Goal: Task Accomplishment & Management: Use online tool/utility

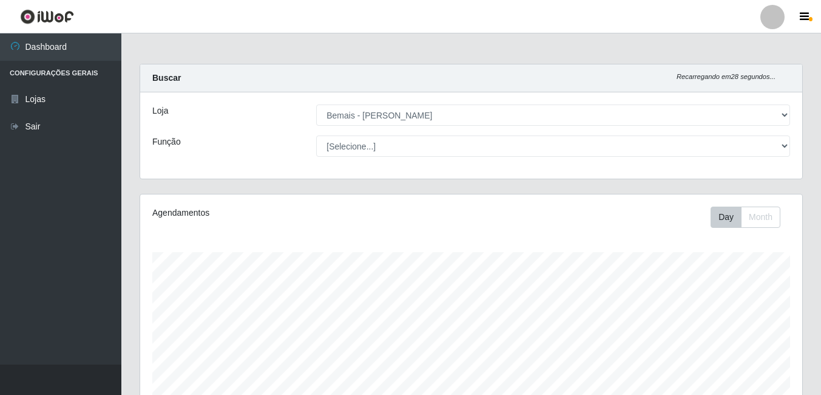
select select "230"
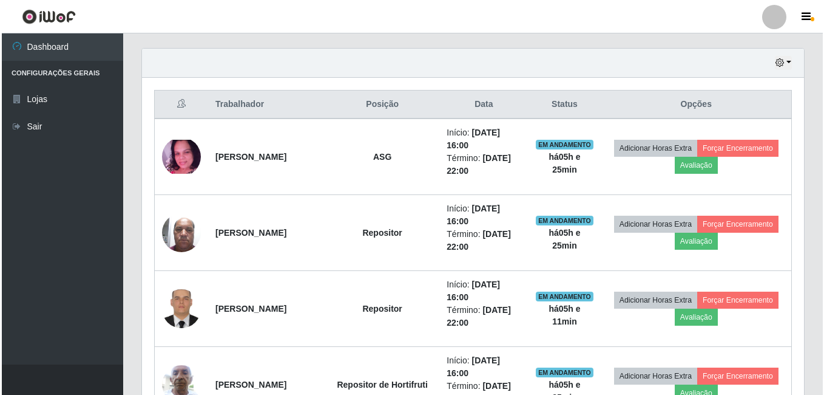
scroll to position [393, 0]
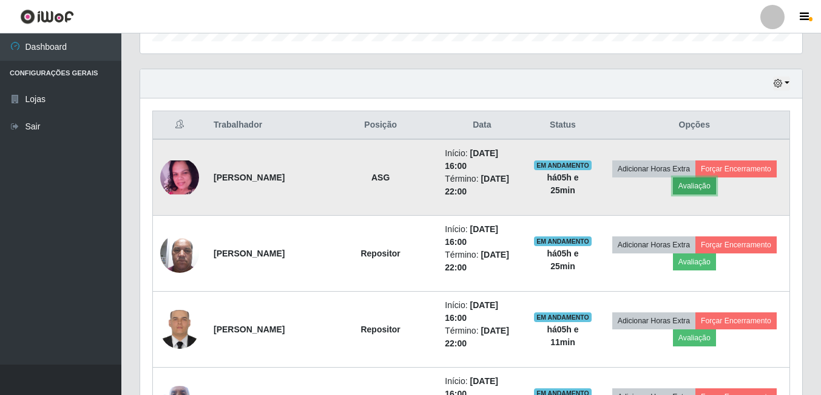
click at [716, 190] on button "Avaliação" at bounding box center [694, 185] width 43 height 17
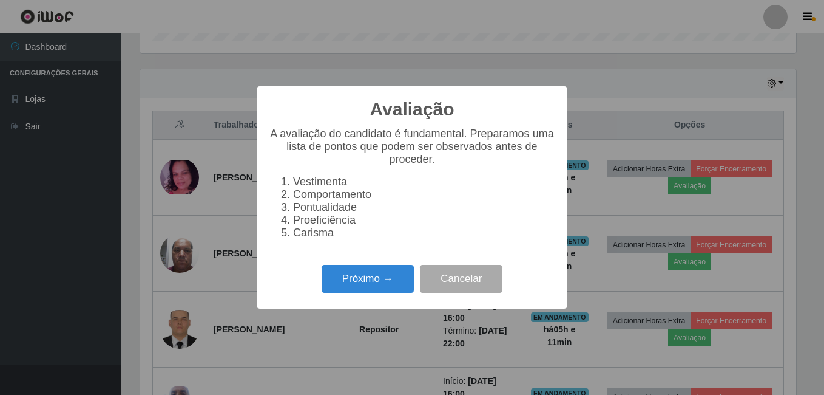
scroll to position [252, 656]
click at [389, 287] on button "Próximo →" at bounding box center [368, 279] width 92 height 29
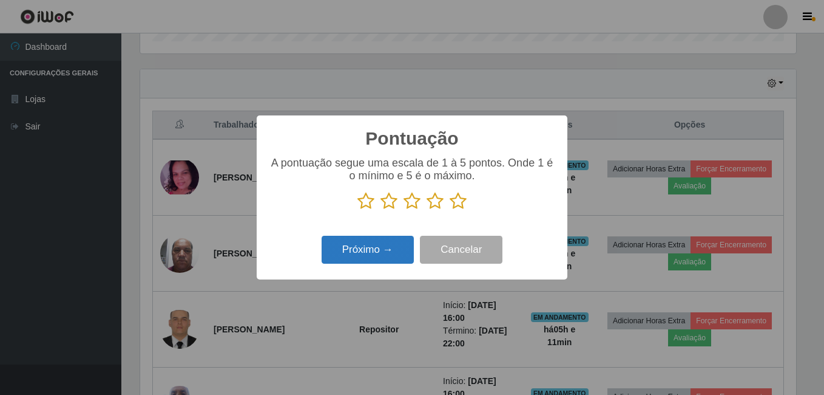
scroll to position [606698, 606293]
click at [460, 207] on icon at bounding box center [458, 201] width 17 height 18
click at [450, 210] on input "radio" at bounding box center [450, 210] width 0 height 0
click at [403, 247] on button "Próximo →" at bounding box center [368, 249] width 92 height 29
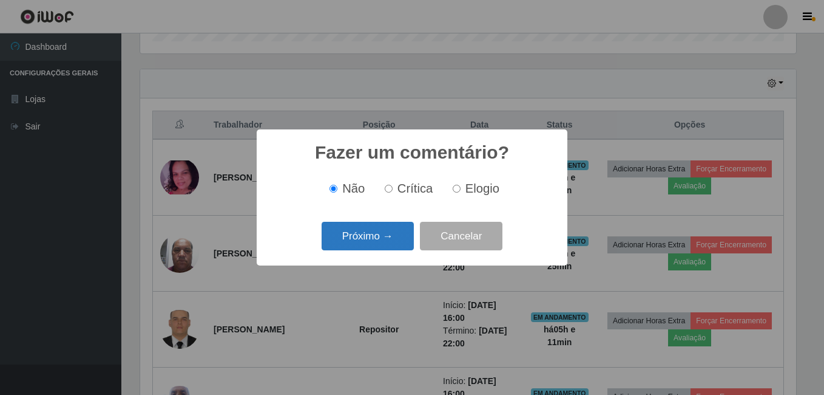
click at [402, 237] on button "Próximo →" at bounding box center [368, 236] width 92 height 29
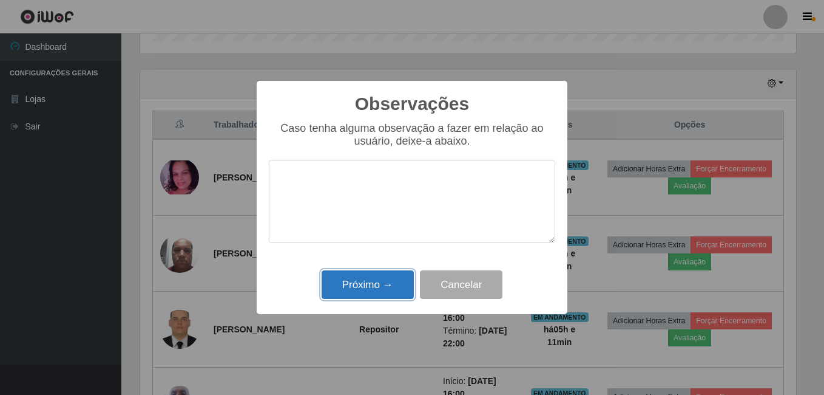
click at [390, 280] on button "Próximo →" at bounding box center [368, 284] width 92 height 29
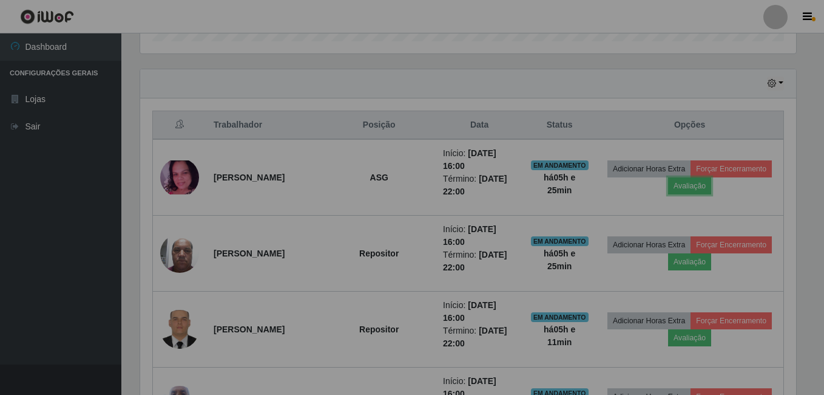
scroll to position [252, 662]
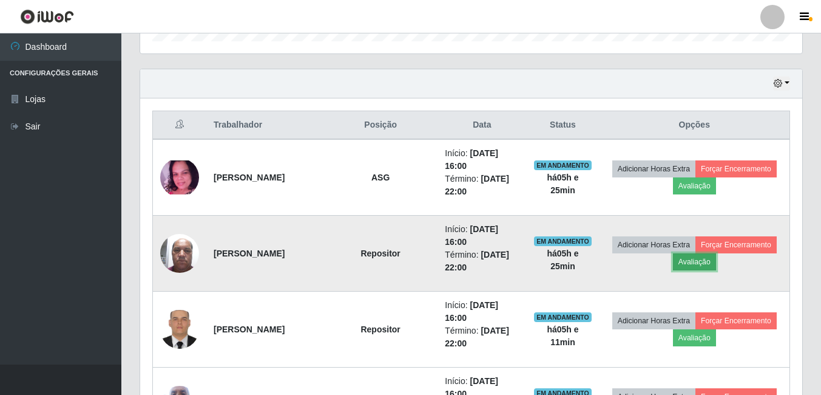
click at [716, 265] on button "Avaliação" at bounding box center [694, 261] width 43 height 17
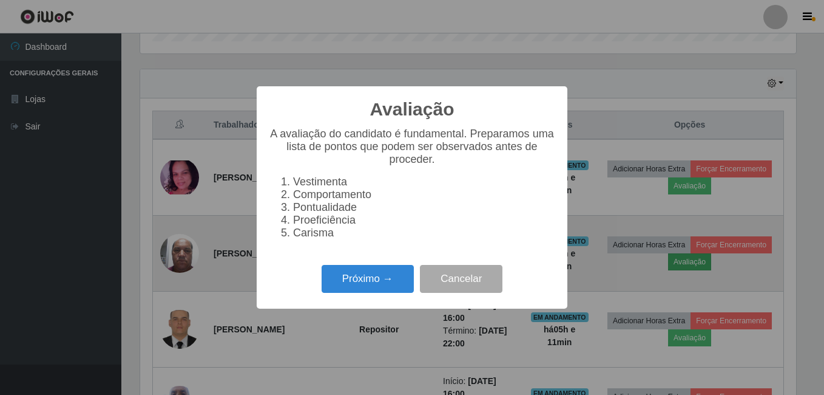
scroll to position [252, 656]
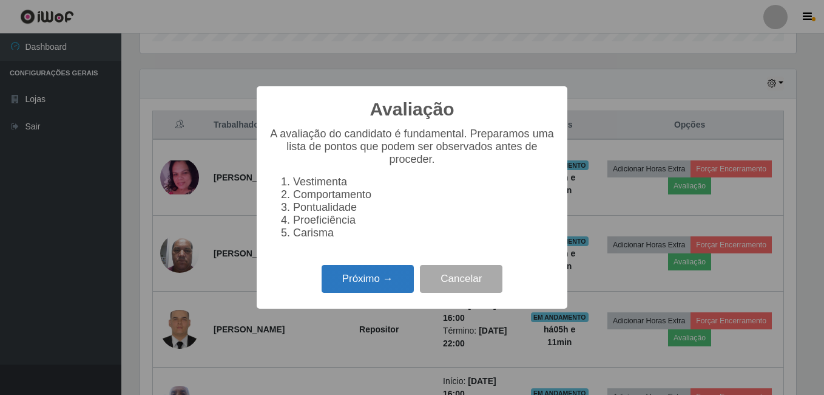
click at [397, 289] on button "Próximo →" at bounding box center [368, 279] width 92 height 29
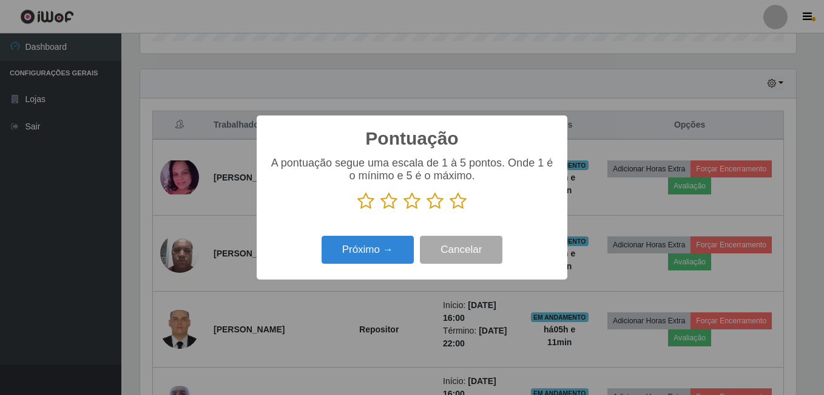
click at [459, 206] on icon at bounding box center [458, 201] width 17 height 18
click at [450, 210] on input "radio" at bounding box center [450, 210] width 0 height 0
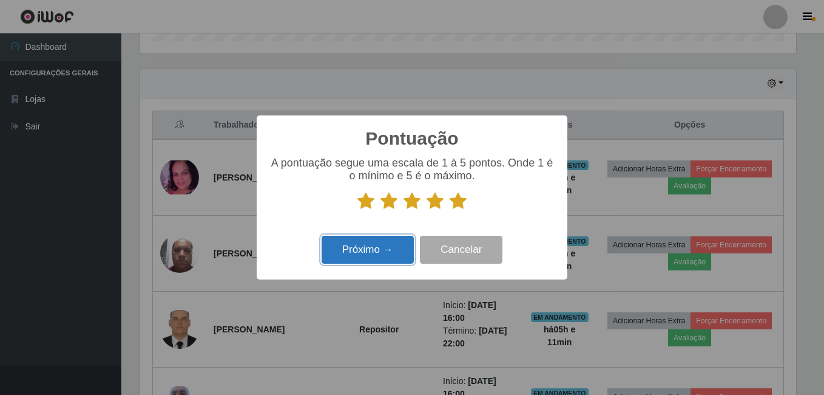
click at [398, 253] on button "Próximo →" at bounding box center [368, 249] width 92 height 29
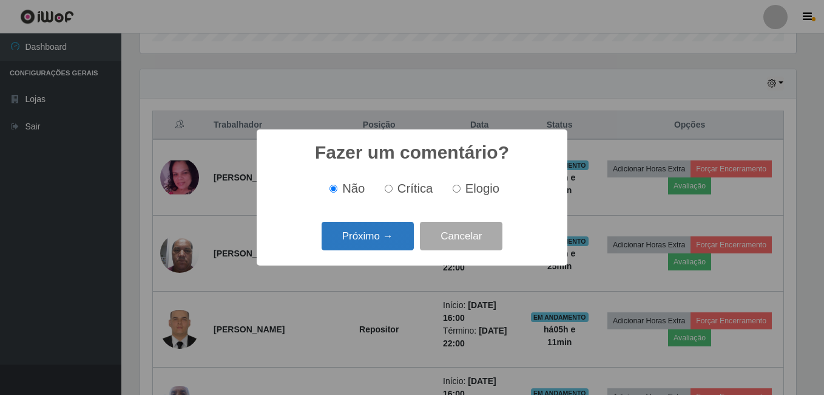
click at [388, 242] on button "Próximo →" at bounding box center [368, 236] width 92 height 29
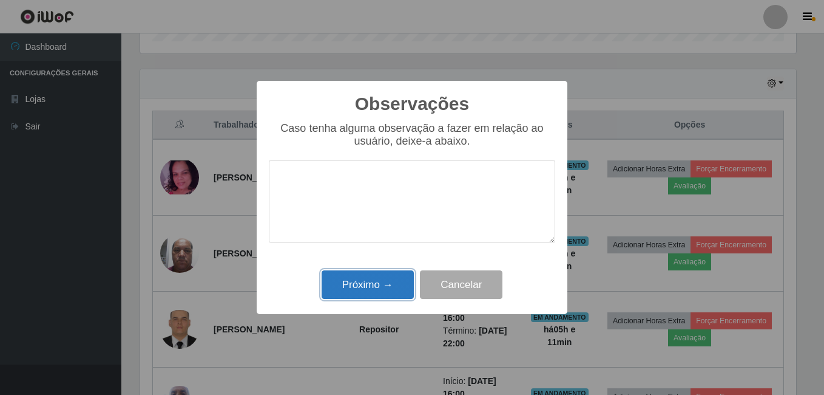
click at [385, 274] on button "Próximo →" at bounding box center [368, 284] width 92 height 29
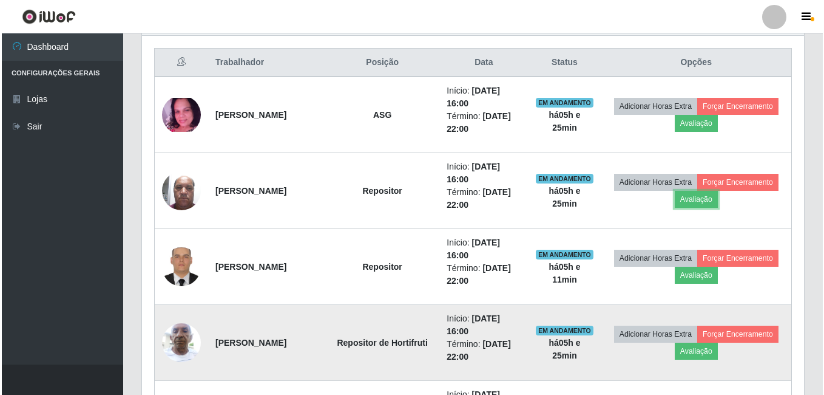
scroll to position [514, 0]
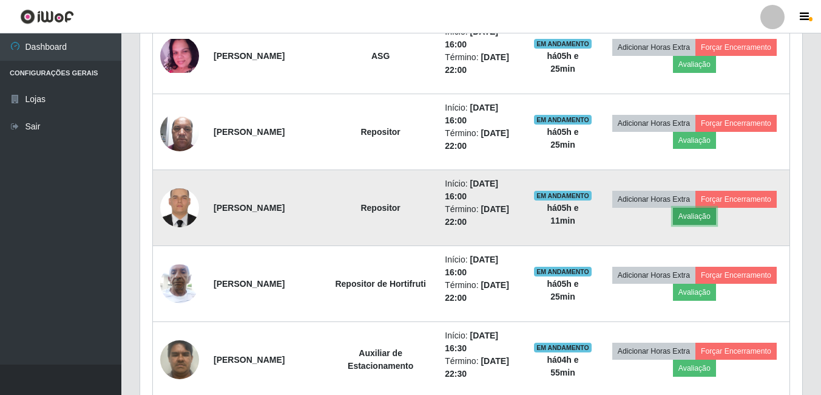
click at [716, 219] on button "Avaliação" at bounding box center [694, 216] width 43 height 17
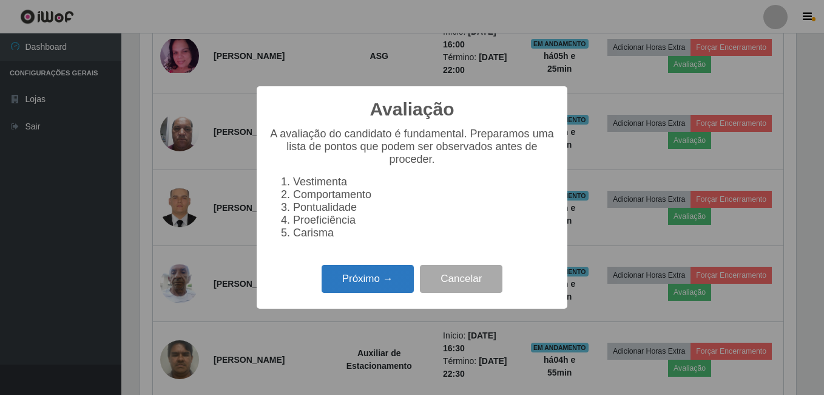
click at [381, 276] on button "Próximo →" at bounding box center [368, 279] width 92 height 29
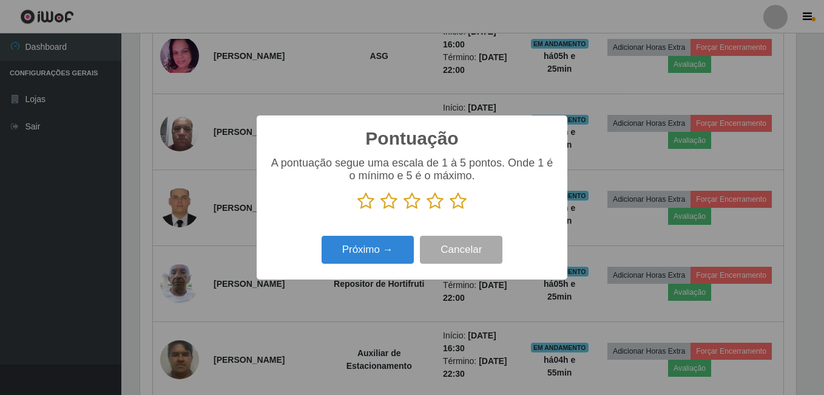
click at [460, 200] on icon at bounding box center [458, 201] width 17 height 18
click at [450, 210] on input "radio" at bounding box center [450, 210] width 0 height 0
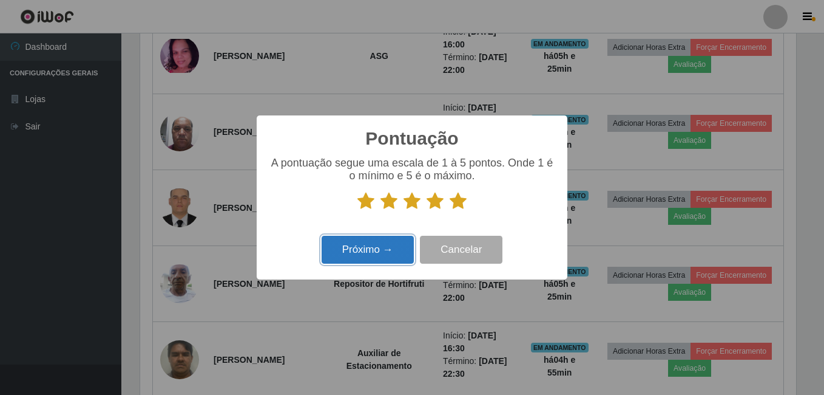
click at [383, 240] on button "Próximo →" at bounding box center [368, 249] width 92 height 29
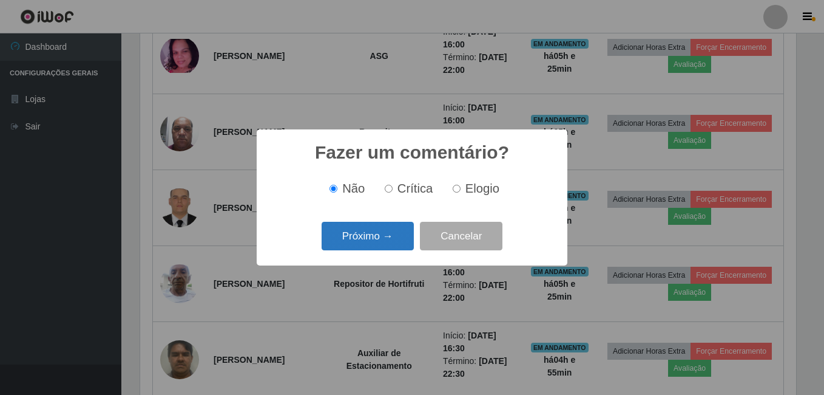
click at [381, 241] on button "Próximo →" at bounding box center [368, 236] width 92 height 29
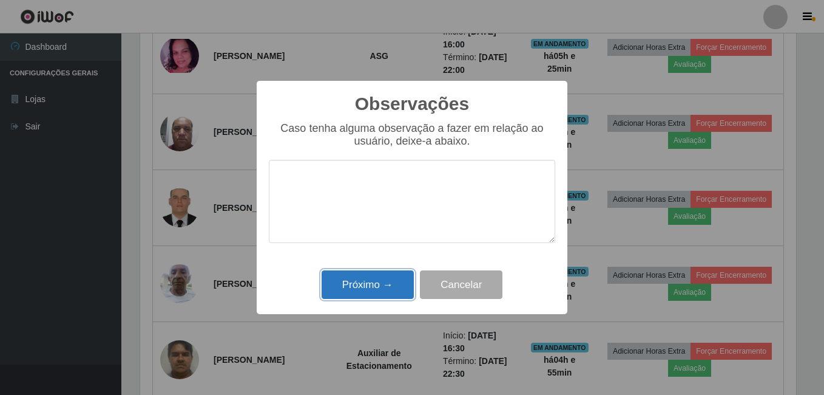
click at [368, 283] on button "Próximo →" at bounding box center [368, 284] width 92 height 29
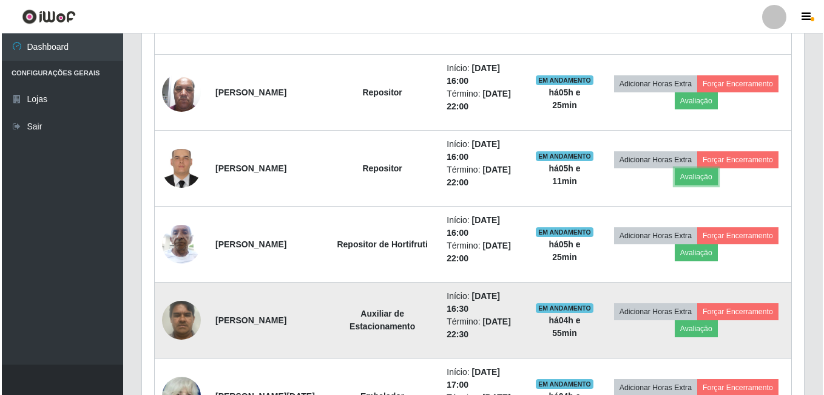
scroll to position [575, 0]
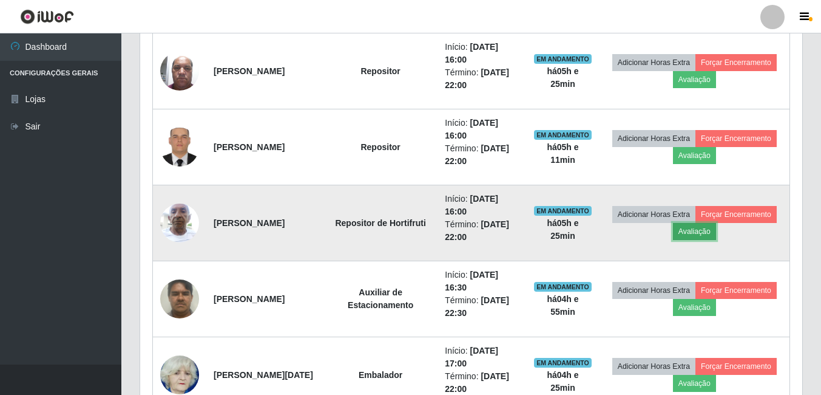
click at [716, 228] on button "Avaliação" at bounding box center [694, 231] width 43 height 17
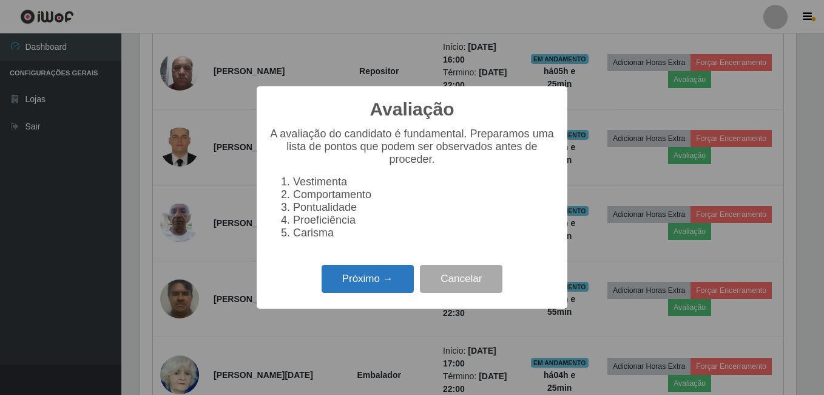
click at [374, 280] on button "Próximo →" at bounding box center [368, 279] width 92 height 29
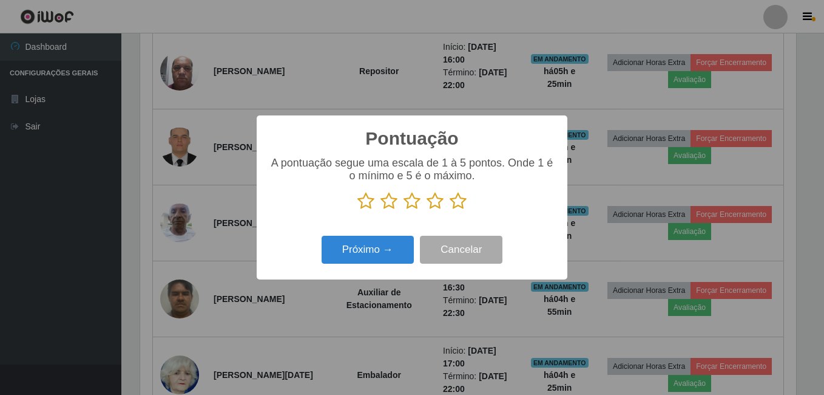
scroll to position [606698, 606293]
click at [455, 200] on icon at bounding box center [458, 201] width 17 height 18
click at [450, 210] on input "radio" at bounding box center [450, 210] width 0 height 0
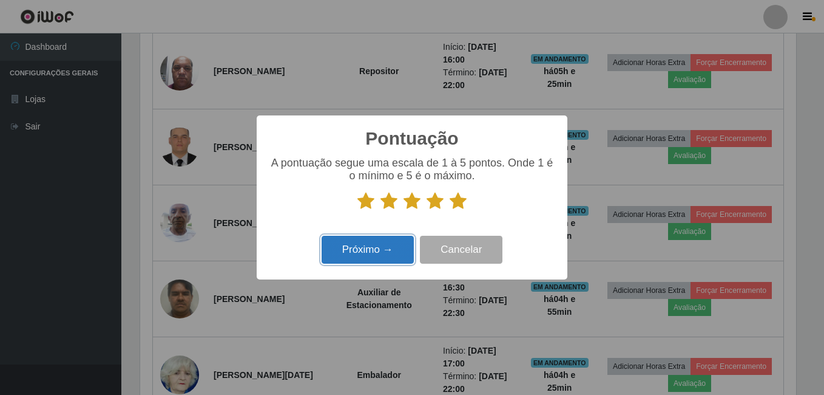
click at [401, 256] on button "Próximo →" at bounding box center [368, 249] width 92 height 29
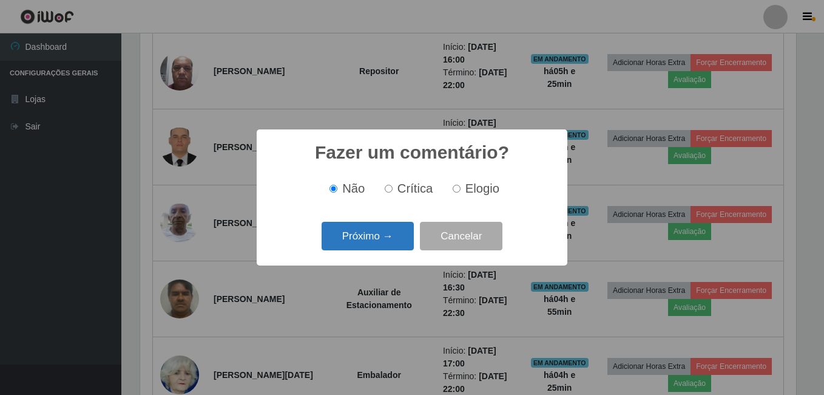
click at [391, 246] on button "Próximo →" at bounding box center [368, 236] width 92 height 29
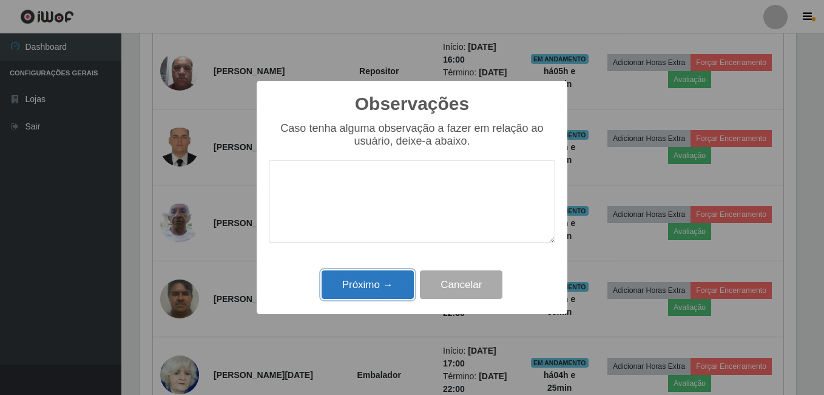
click at [385, 277] on button "Próximo →" at bounding box center [368, 284] width 92 height 29
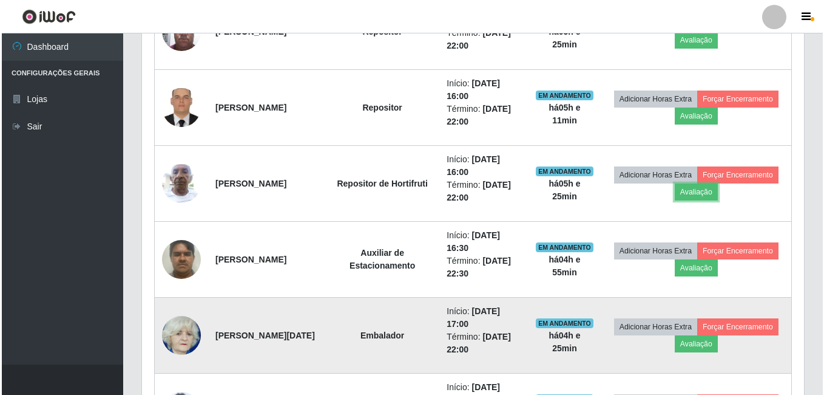
scroll to position [635, 0]
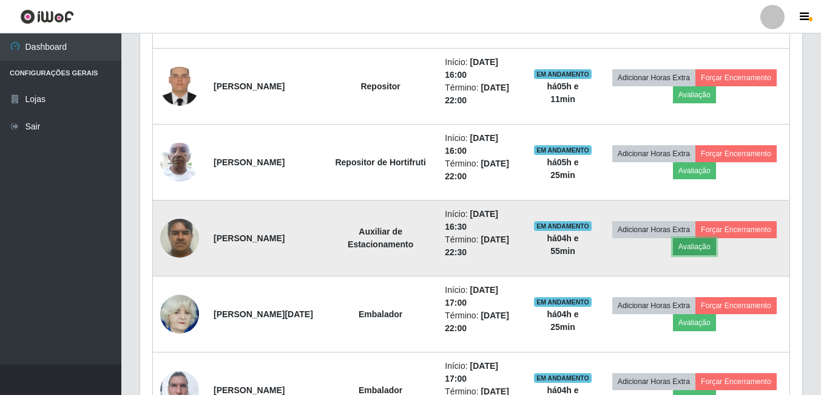
click at [716, 246] on button "Avaliação" at bounding box center [694, 246] width 43 height 17
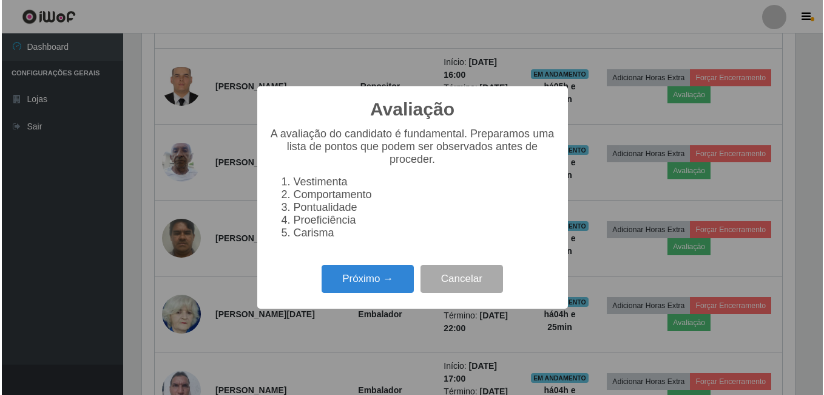
scroll to position [252, 656]
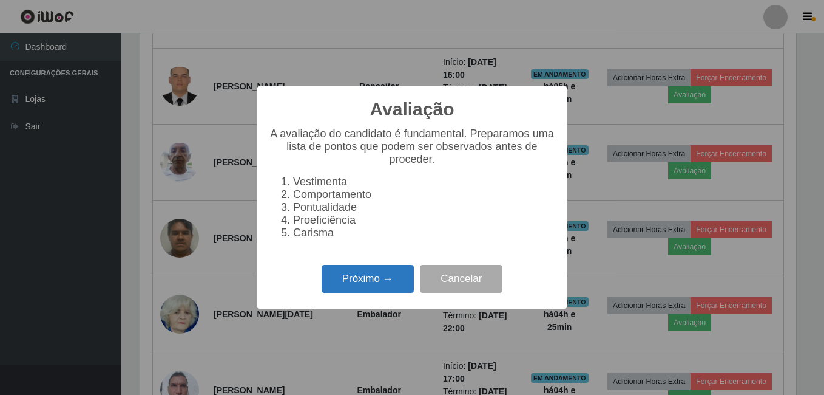
click at [376, 286] on button "Próximo →" at bounding box center [368, 279] width 92 height 29
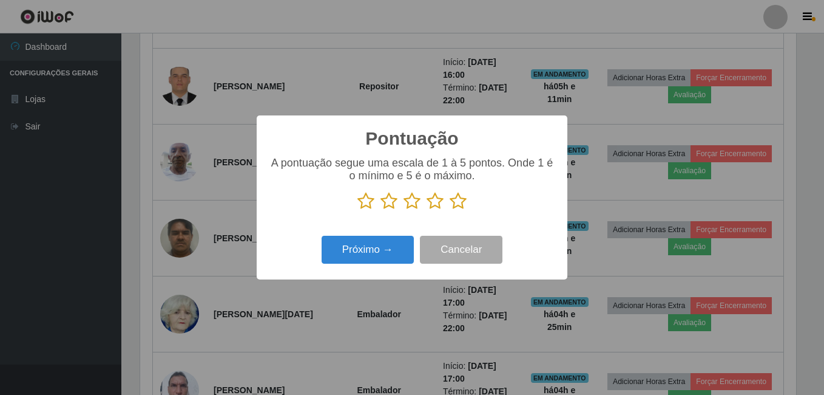
click at [456, 202] on icon at bounding box center [458, 201] width 17 height 18
click at [450, 210] on input "radio" at bounding box center [450, 210] width 0 height 0
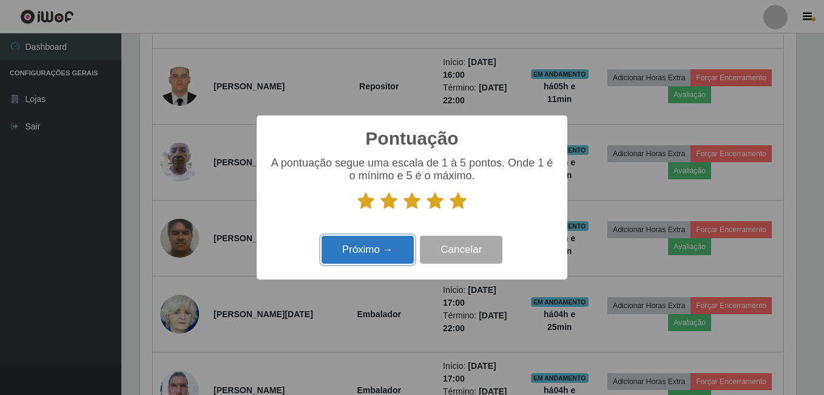
click at [386, 246] on button "Próximo →" at bounding box center [368, 249] width 92 height 29
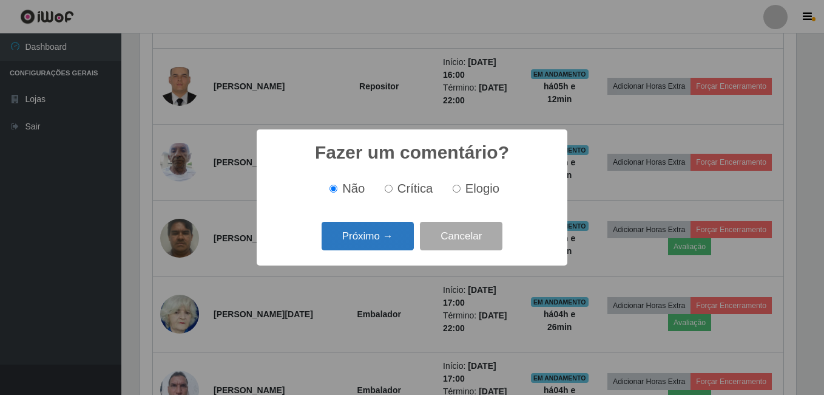
click at [384, 246] on button "Próximo →" at bounding box center [368, 236] width 92 height 29
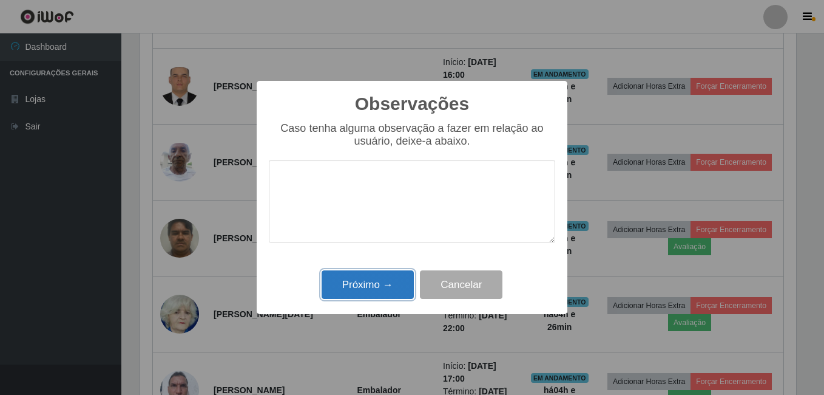
click at [374, 276] on button "Próximo →" at bounding box center [368, 284] width 92 height 29
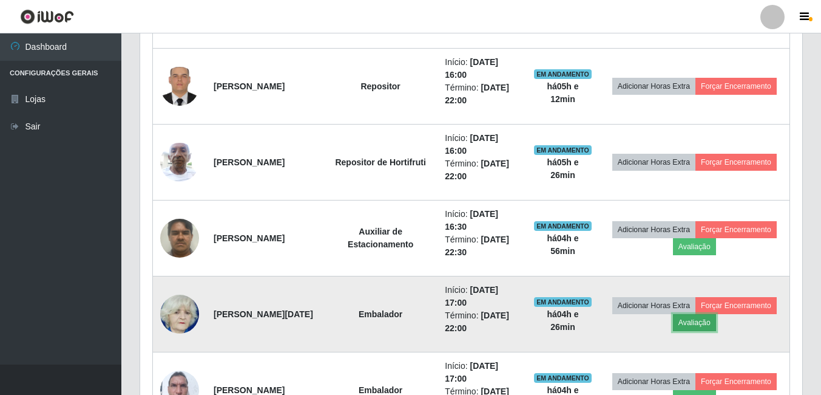
click at [716, 317] on button "Avaliação" at bounding box center [694, 322] width 43 height 17
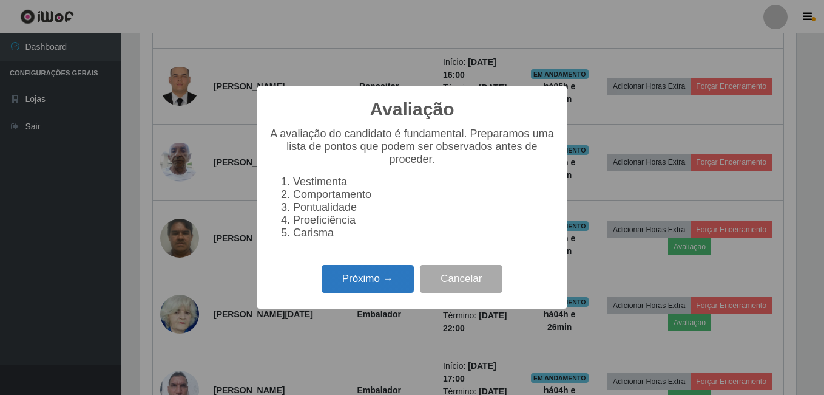
click at [390, 289] on button "Próximo →" at bounding box center [368, 279] width 92 height 29
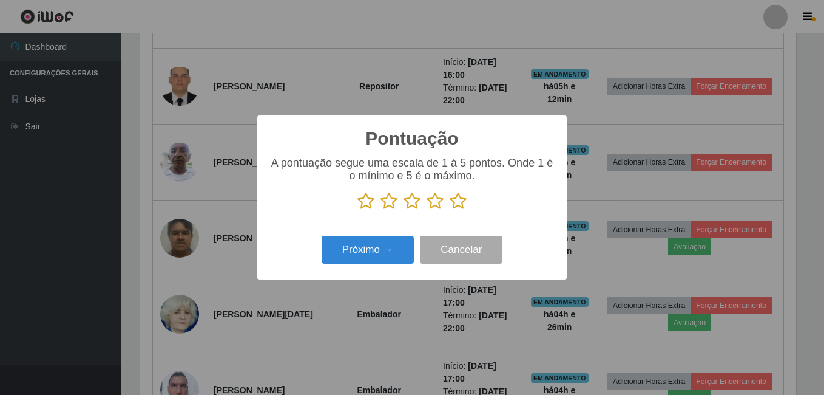
click at [462, 203] on icon at bounding box center [458, 201] width 17 height 18
click at [450, 210] on input "radio" at bounding box center [450, 210] width 0 height 0
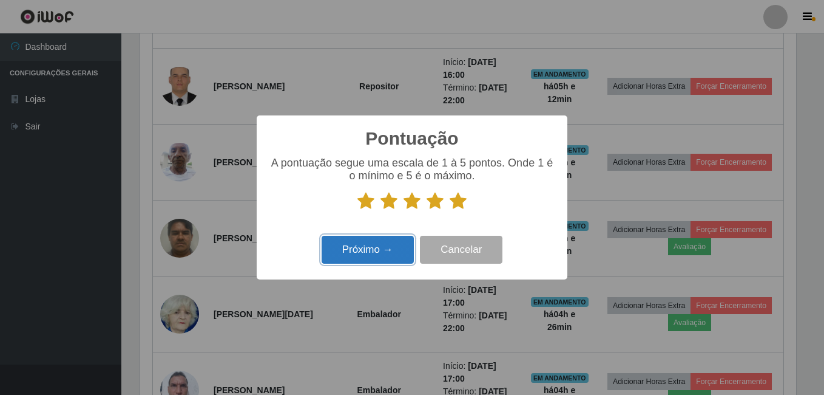
click at [384, 247] on button "Próximo →" at bounding box center [368, 249] width 92 height 29
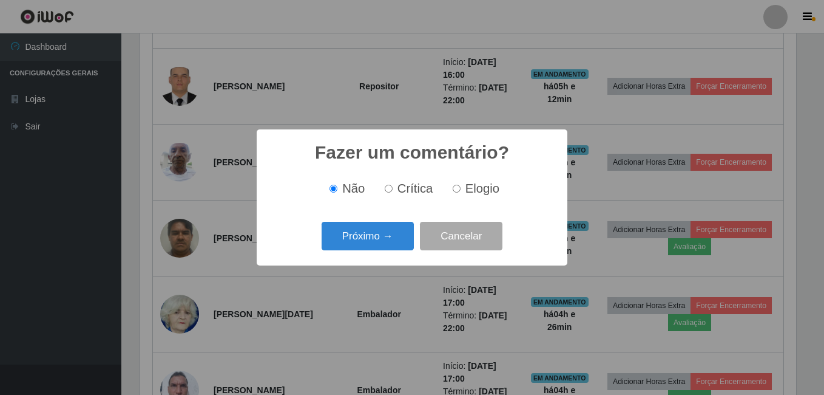
click at [384, 247] on button "Próximo →" at bounding box center [368, 236] width 92 height 29
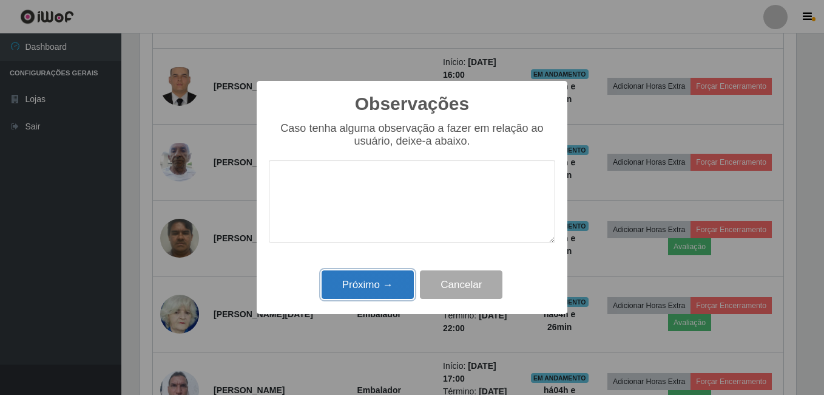
click at [377, 277] on button "Próximo →" at bounding box center [368, 284] width 92 height 29
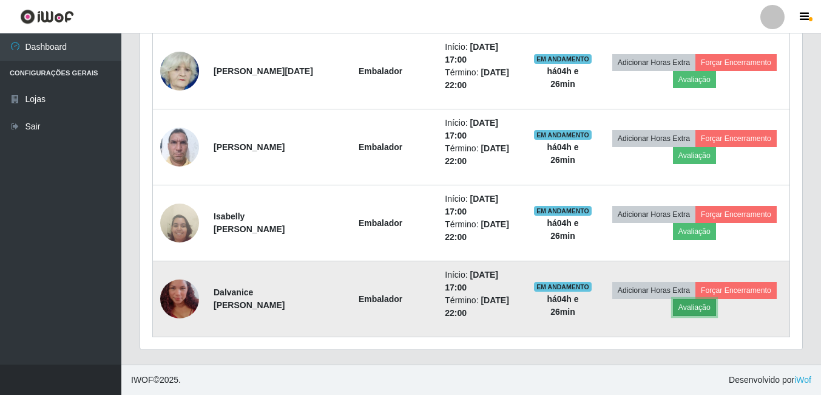
click at [716, 310] on button "Avaliação" at bounding box center [694, 307] width 43 height 17
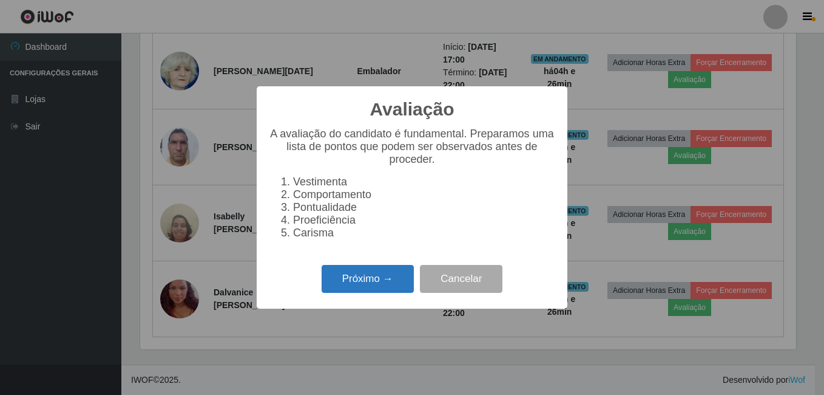
click at [387, 290] on button "Próximo →" at bounding box center [368, 279] width 92 height 29
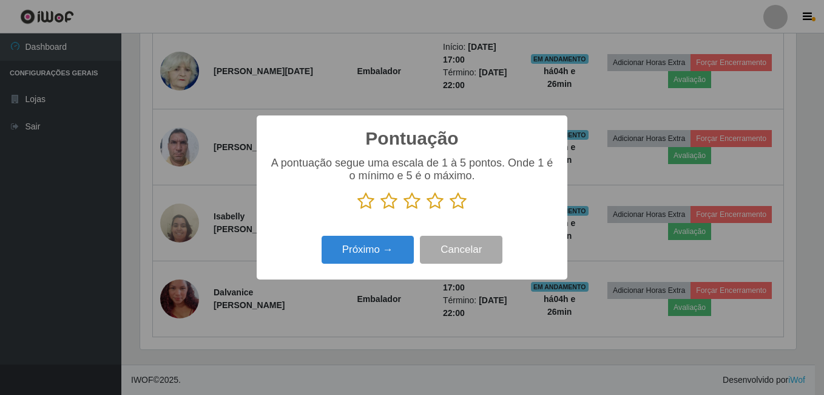
click at [457, 205] on icon at bounding box center [458, 201] width 17 height 18
click at [450, 210] on input "radio" at bounding box center [450, 210] width 0 height 0
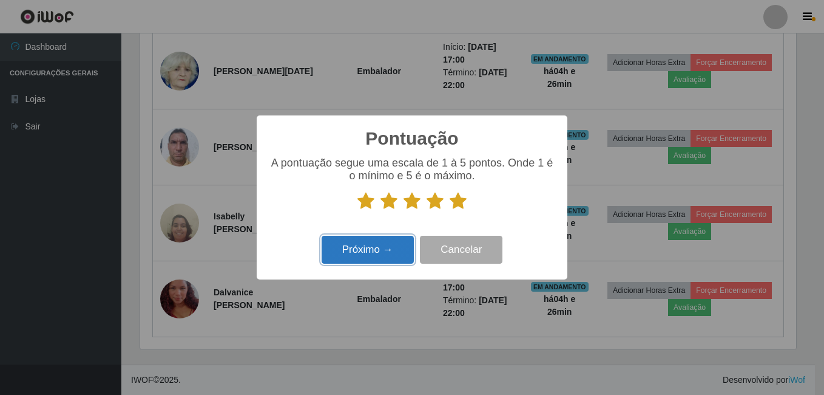
click at [382, 253] on button "Próximo →" at bounding box center [368, 249] width 92 height 29
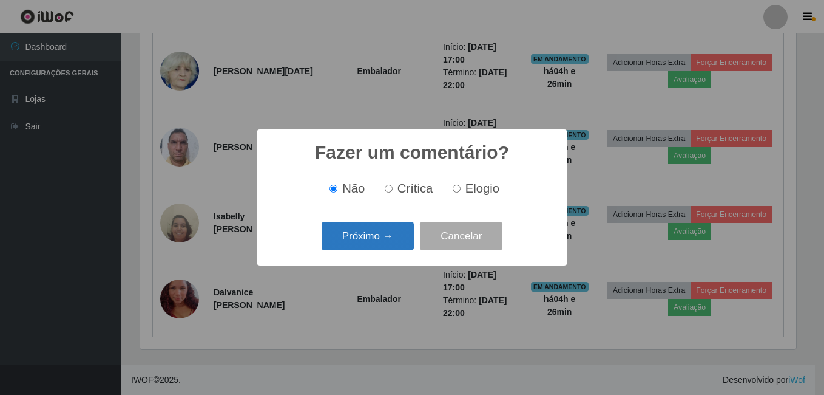
click at [388, 240] on button "Próximo →" at bounding box center [368, 236] width 92 height 29
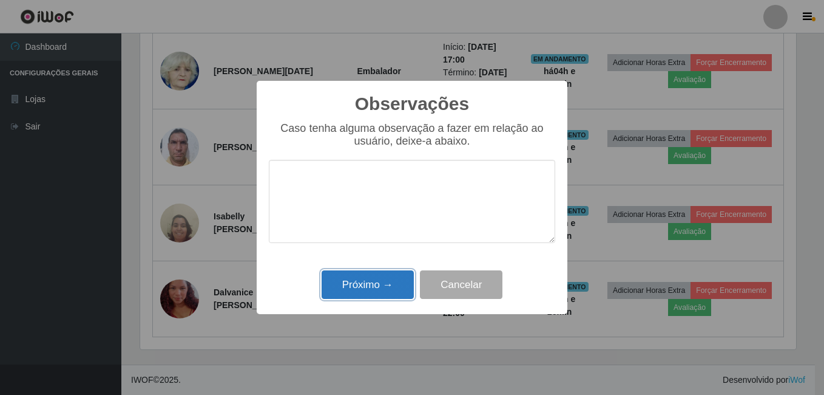
click at [380, 285] on button "Próximo →" at bounding box center [368, 284] width 92 height 29
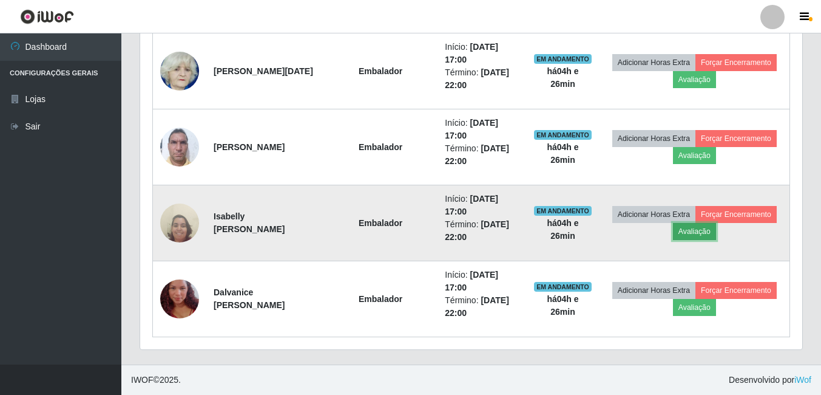
click at [716, 230] on button "Avaliação" at bounding box center [694, 231] width 43 height 17
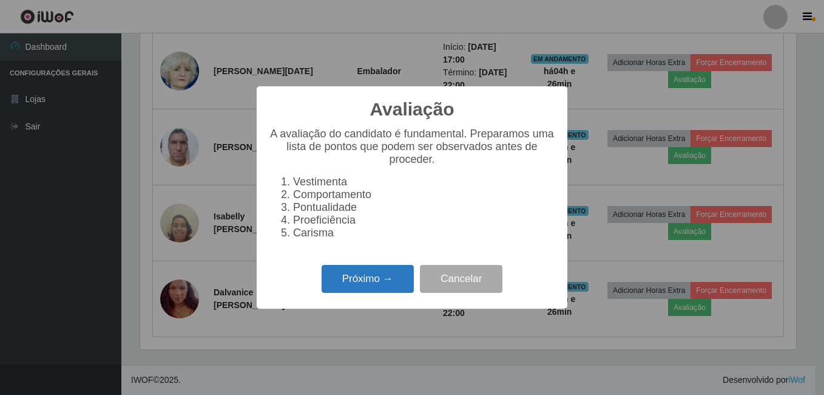
click at [378, 273] on button "Próximo →" at bounding box center [368, 279] width 92 height 29
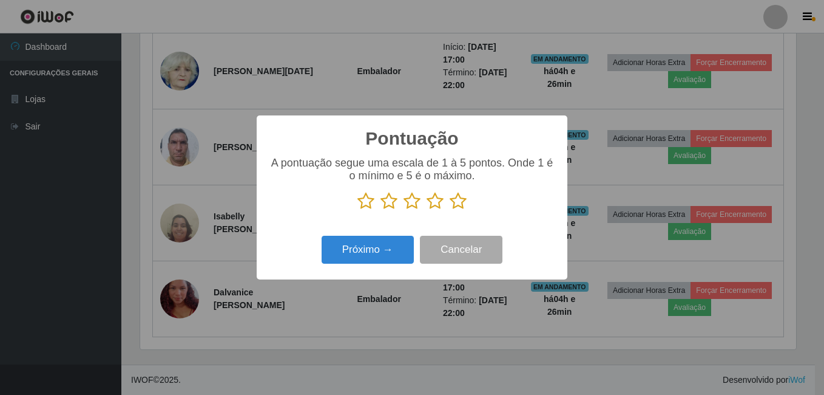
click at [456, 201] on icon at bounding box center [458, 201] width 17 height 18
click at [450, 210] on input "radio" at bounding box center [450, 210] width 0 height 0
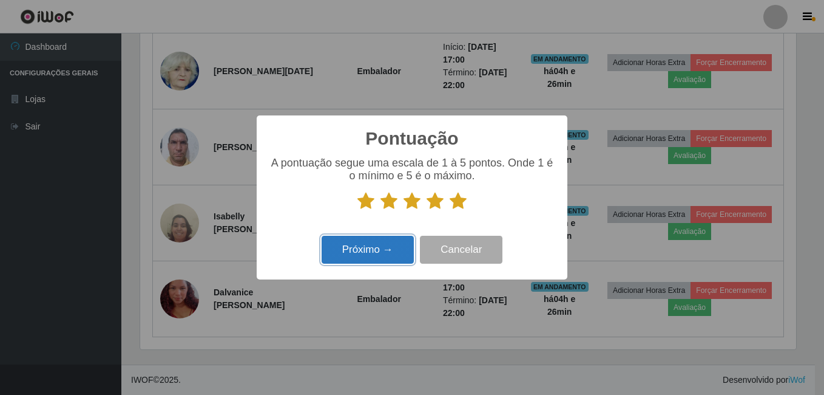
click at [399, 253] on button "Próximo →" at bounding box center [368, 249] width 92 height 29
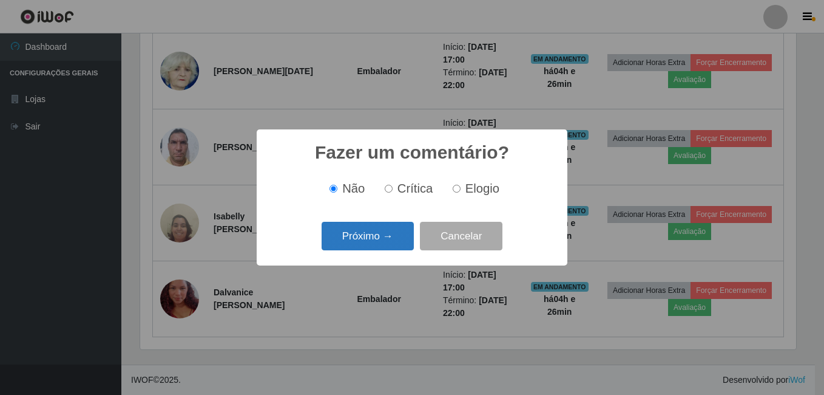
click at [397, 239] on button "Próximo →" at bounding box center [368, 236] width 92 height 29
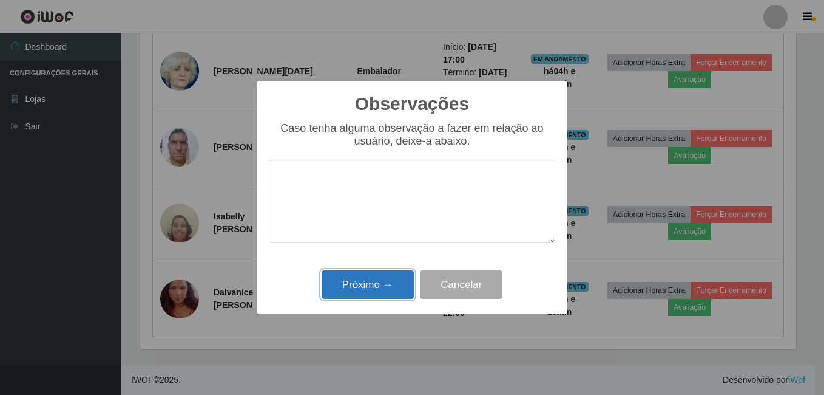
click at [399, 276] on button "Próximo →" at bounding box center [368, 284] width 92 height 29
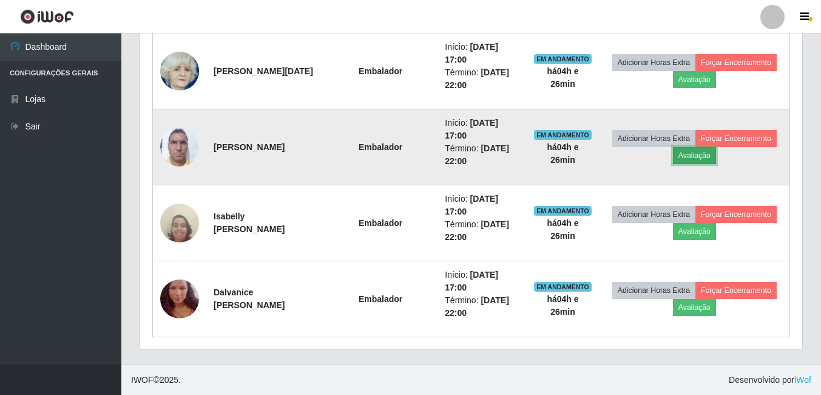
click at [716, 158] on button "Avaliação" at bounding box center [694, 155] width 43 height 17
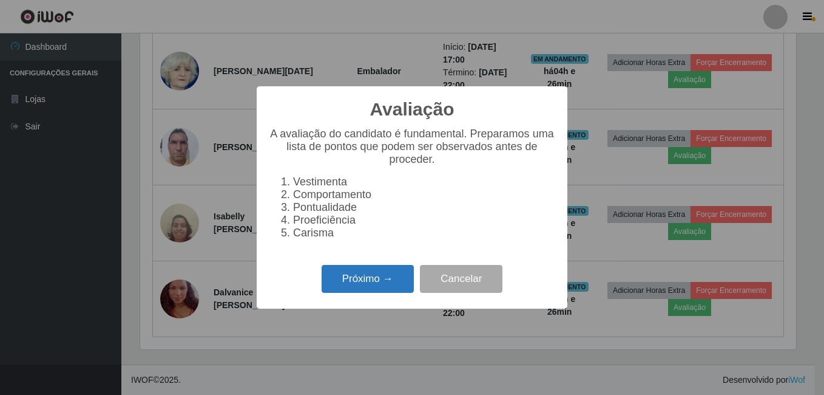
click at [383, 283] on button "Próximo →" at bounding box center [368, 279] width 92 height 29
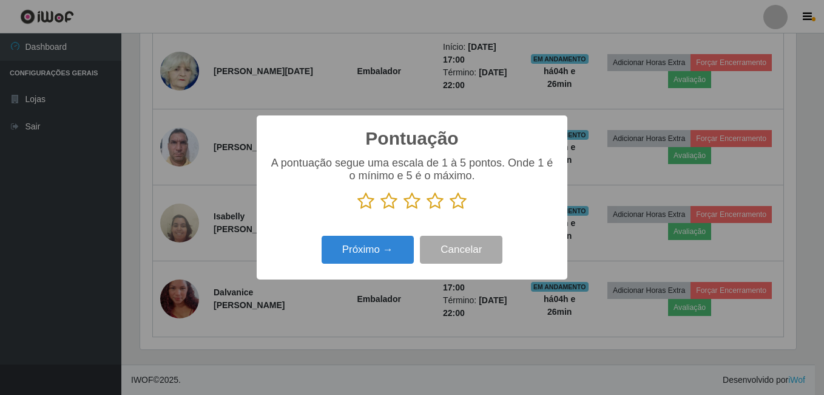
click at [459, 203] on icon at bounding box center [458, 201] width 17 height 18
click at [450, 210] on input "radio" at bounding box center [450, 210] width 0 height 0
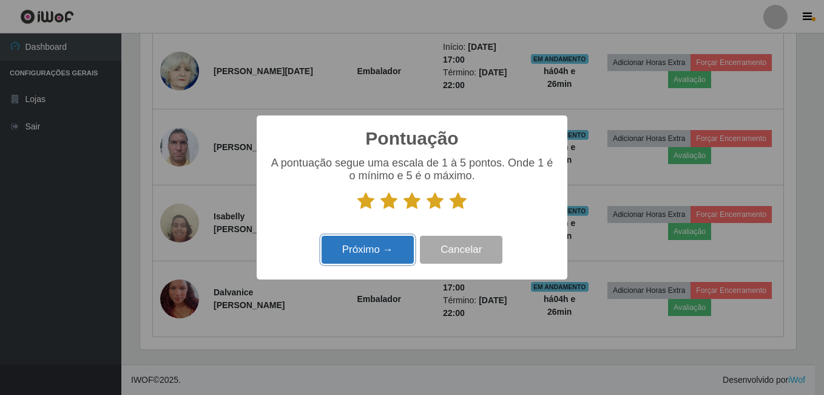
click at [387, 245] on button "Próximo →" at bounding box center [368, 249] width 92 height 29
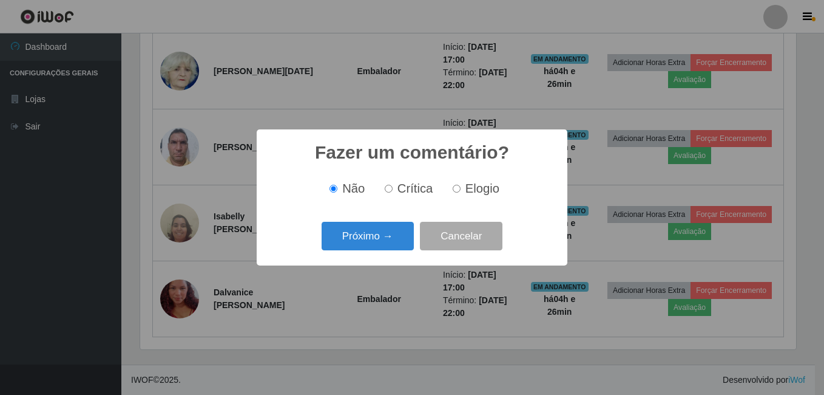
click at [387, 245] on button "Próximo →" at bounding box center [368, 236] width 92 height 29
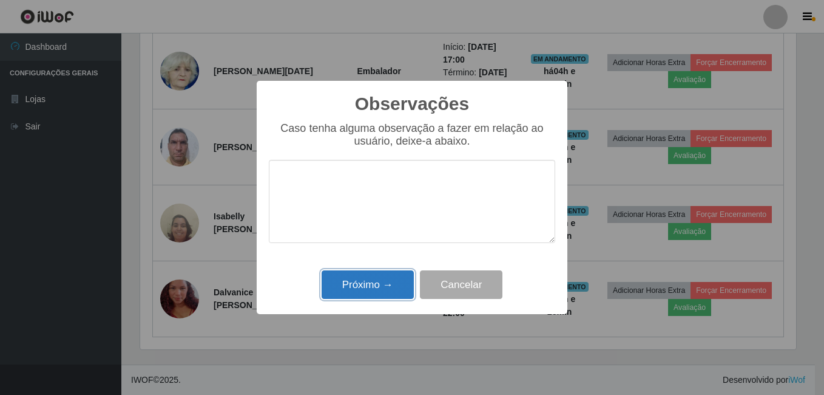
click at [373, 282] on button "Próximo →" at bounding box center [368, 284] width 92 height 29
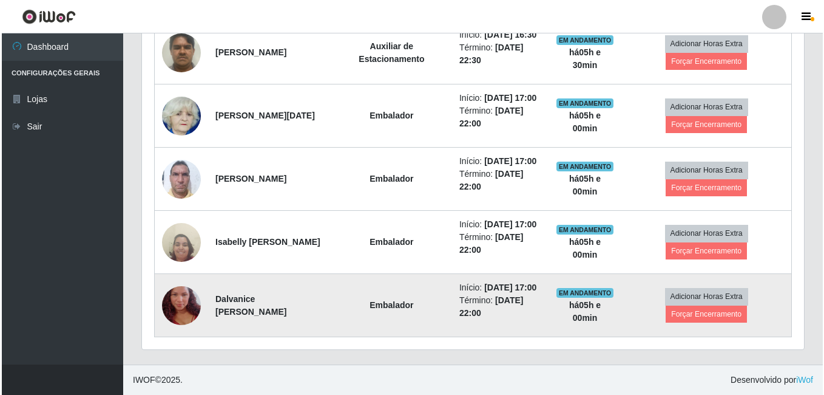
scroll to position [878, 0]
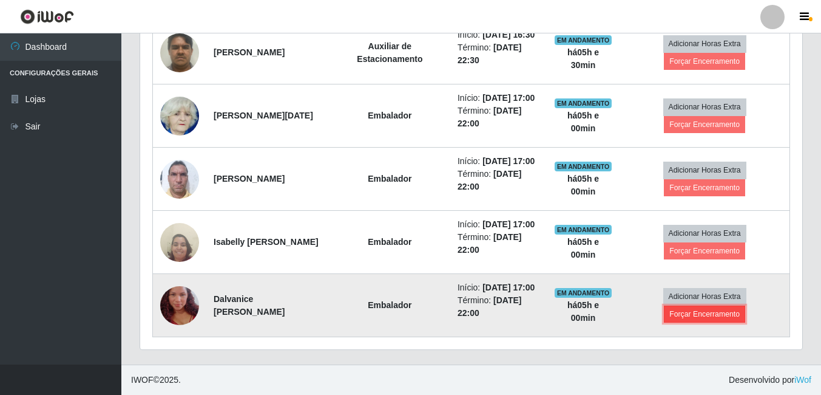
click at [687, 312] on button "Forçar Encerramento" at bounding box center [704, 313] width 81 height 17
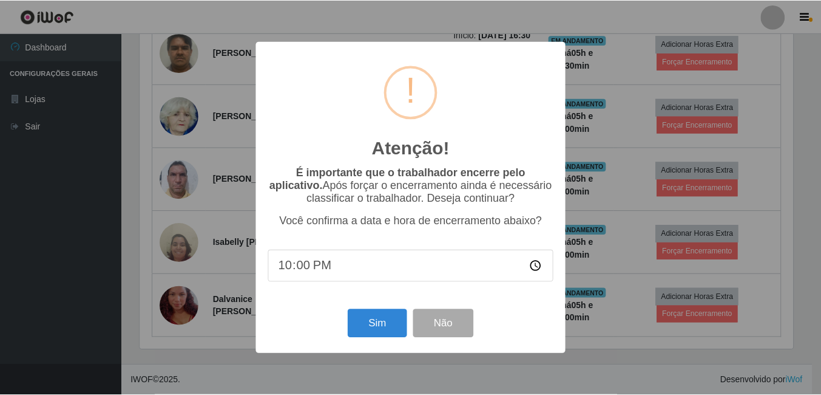
scroll to position [252, 656]
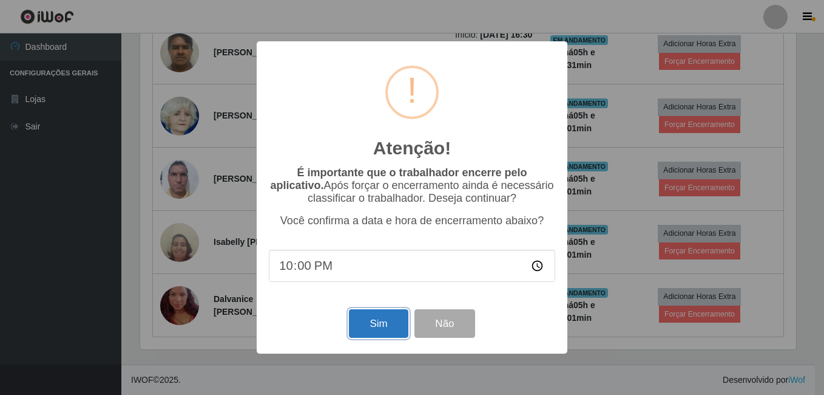
click at [390, 326] on button "Sim" at bounding box center [378, 323] width 59 height 29
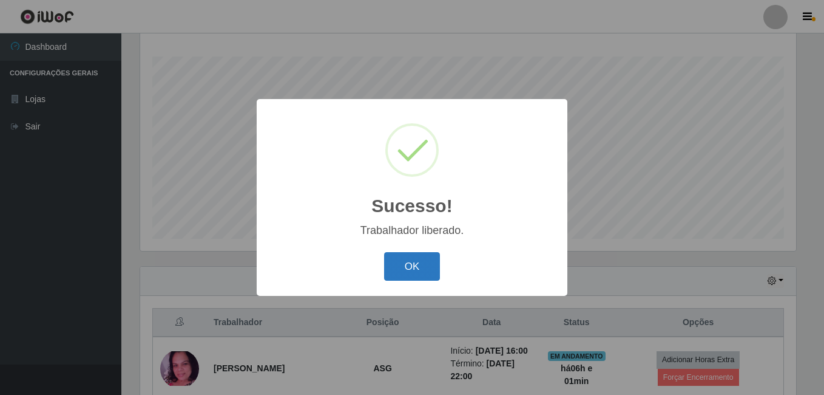
click at [430, 271] on button "OK" at bounding box center [412, 266] width 56 height 29
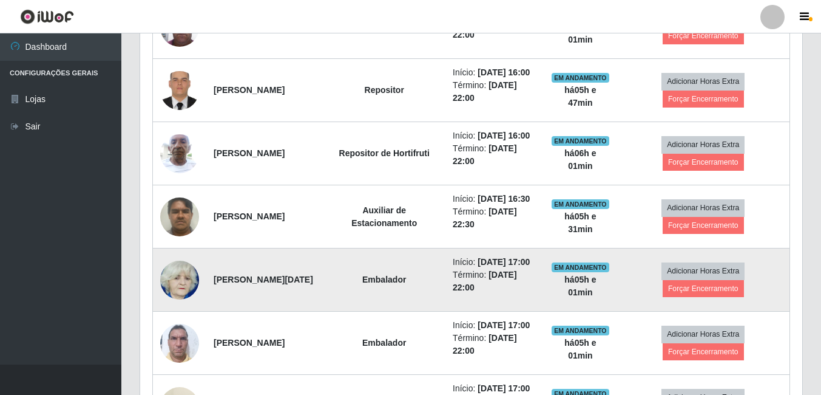
scroll to position [681, 0]
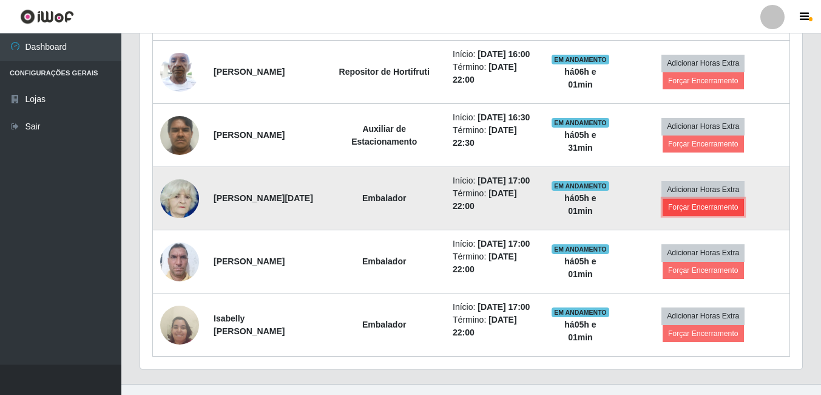
click at [684, 215] on button "Forçar Encerramento" at bounding box center [703, 206] width 81 height 17
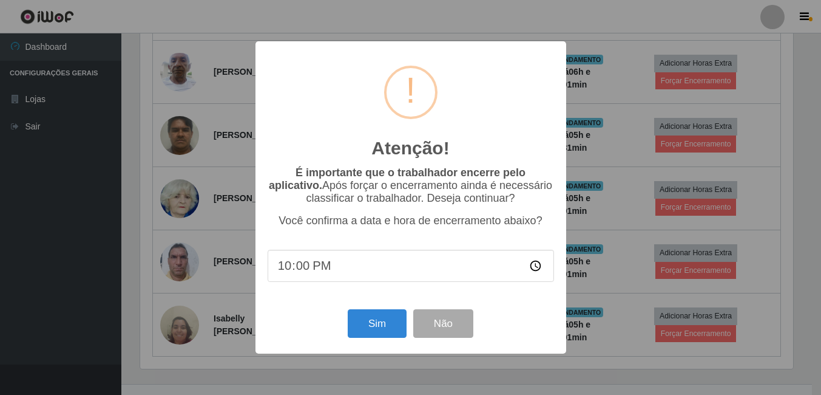
scroll to position [252, 656]
click at [382, 324] on button "Sim" at bounding box center [378, 323] width 59 height 29
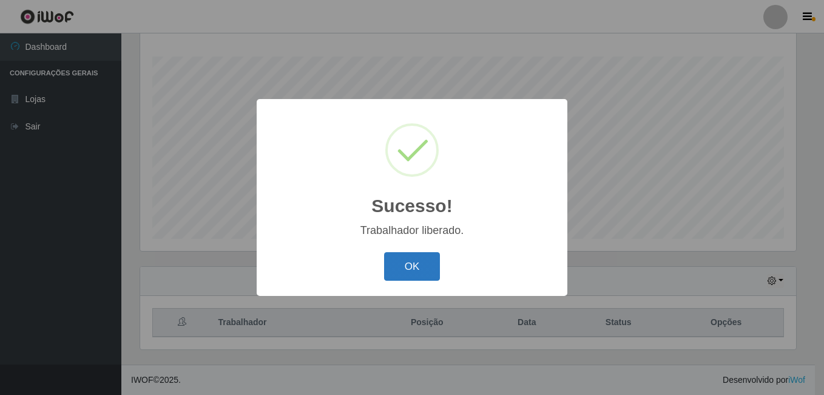
click at [415, 269] on button "OK" at bounding box center [412, 266] width 56 height 29
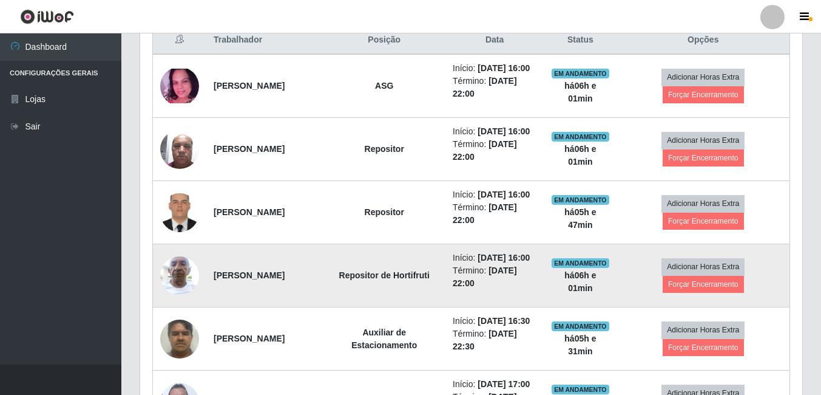
scroll to position [499, 0]
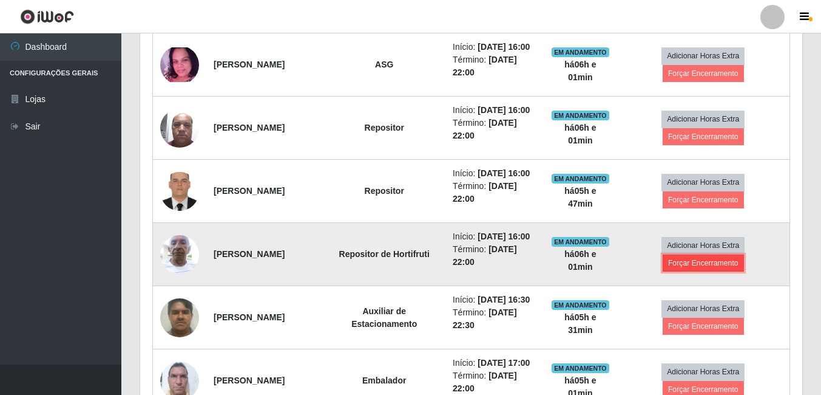
click at [682, 271] on button "Forçar Encerramento" at bounding box center [703, 262] width 81 height 17
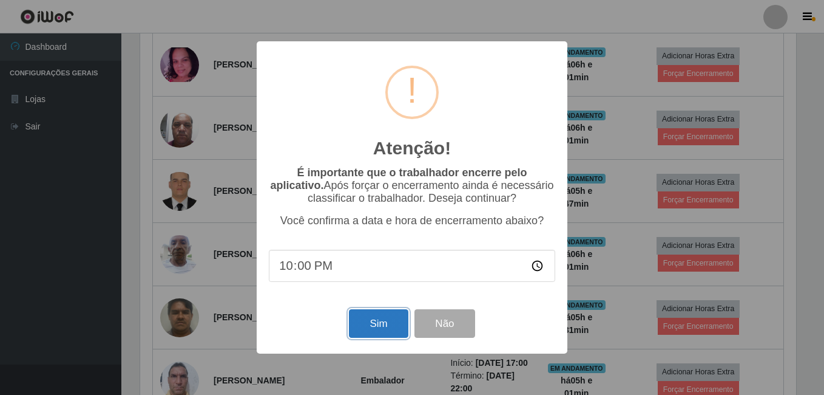
click at [386, 328] on button "Sim" at bounding box center [378, 323] width 59 height 29
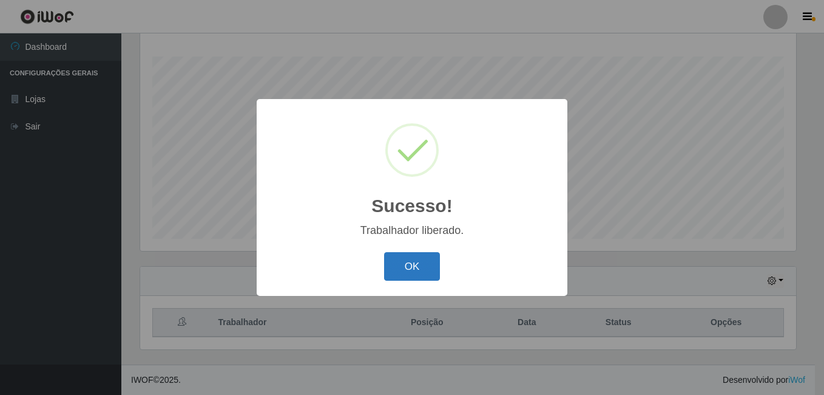
click at [423, 269] on button "OK" at bounding box center [412, 266] width 56 height 29
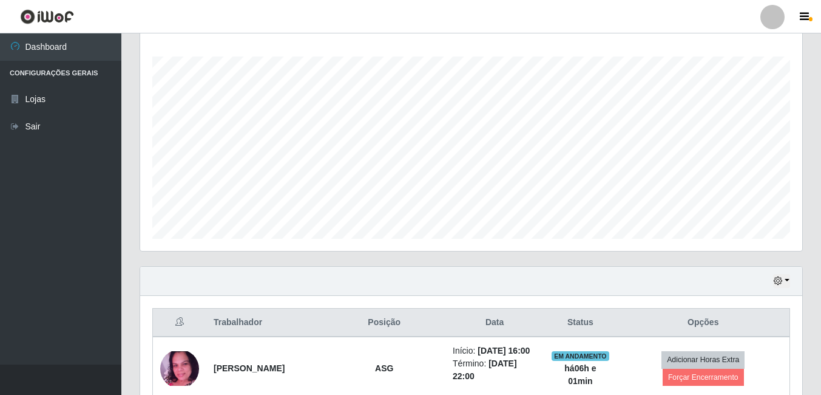
scroll to position [252, 662]
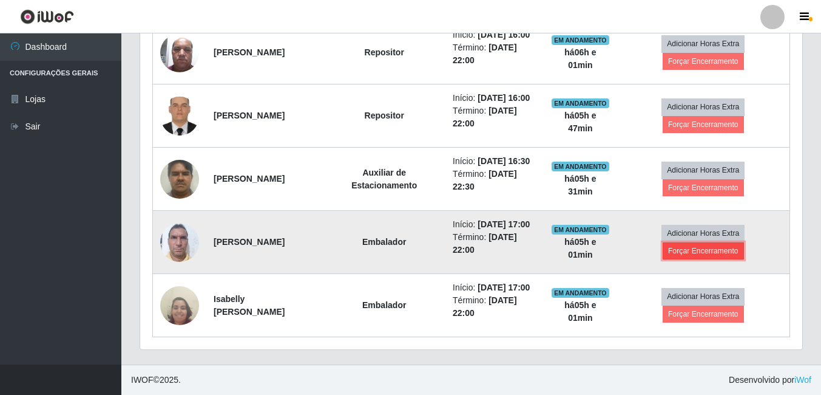
click at [684, 259] on button "Forçar Encerramento" at bounding box center [703, 250] width 81 height 17
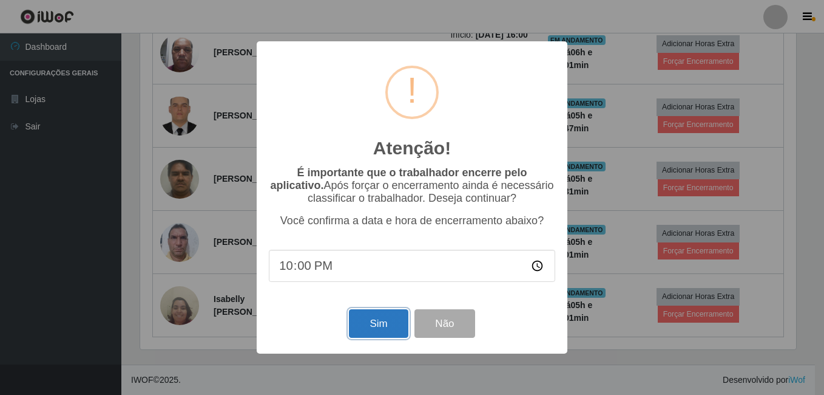
click at [376, 328] on button "Sim" at bounding box center [378, 323] width 59 height 29
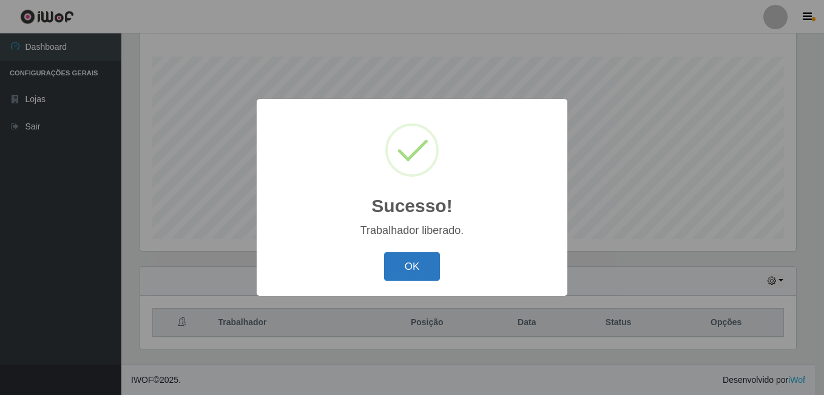
click at [417, 268] on button "OK" at bounding box center [412, 266] width 56 height 29
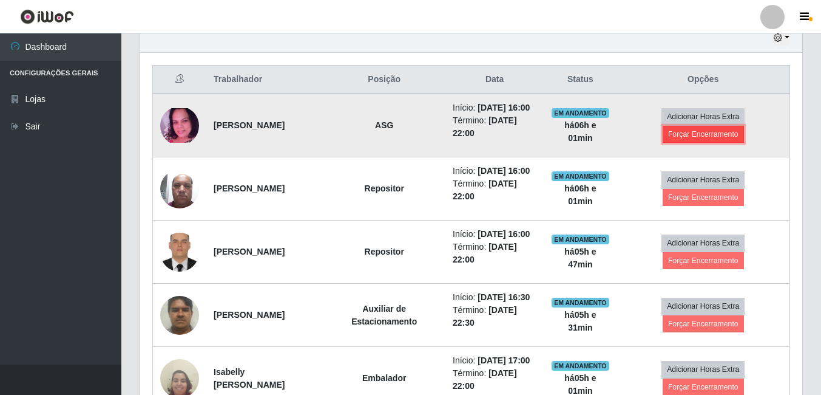
click at [688, 141] on button "Forçar Encerramento" at bounding box center [703, 134] width 81 height 17
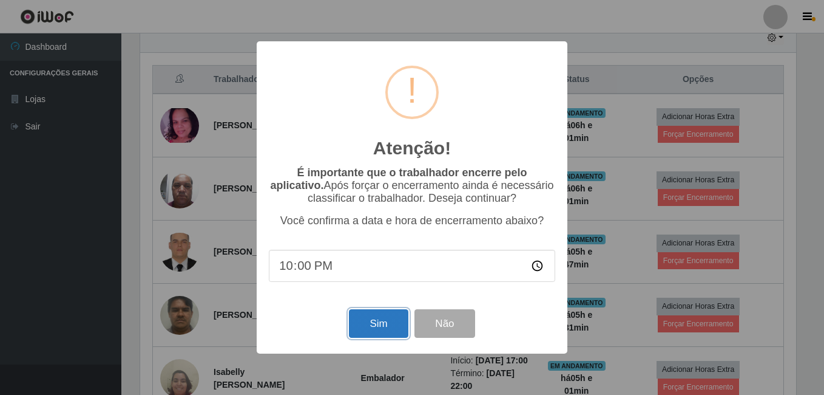
click at [397, 324] on button "Sim" at bounding box center [378, 323] width 59 height 29
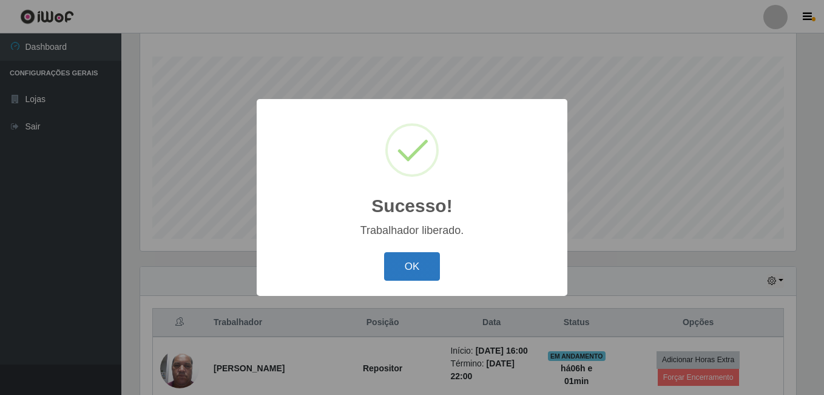
click at [424, 265] on button "OK" at bounding box center [412, 266] width 56 height 29
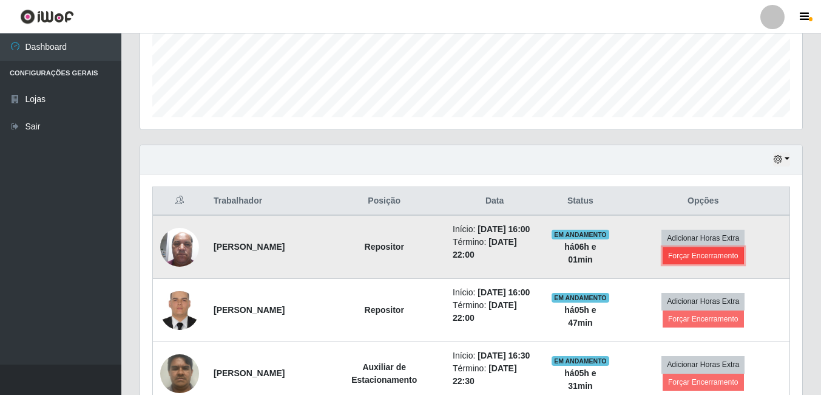
click at [680, 261] on button "Forçar Encerramento" at bounding box center [703, 255] width 81 height 17
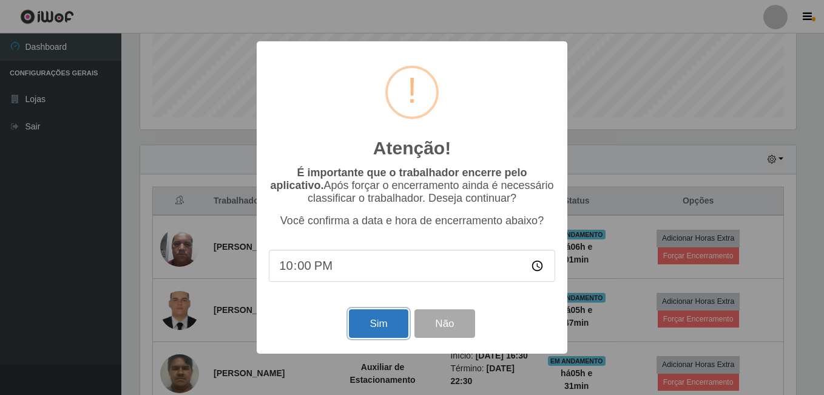
click at [384, 326] on button "Sim" at bounding box center [378, 323] width 59 height 29
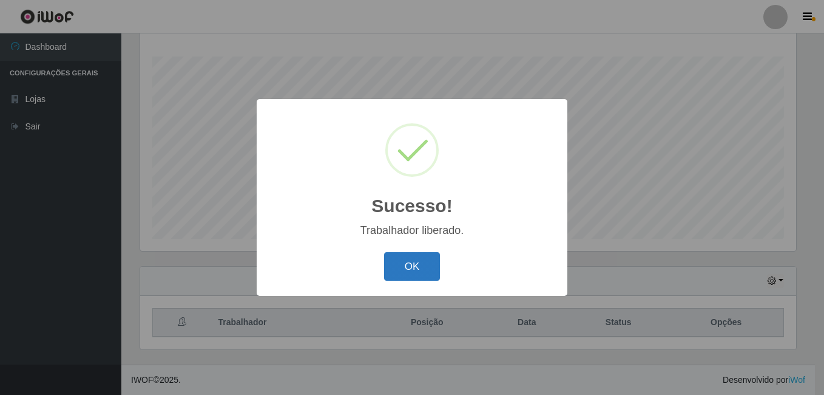
click at [422, 268] on button "OK" at bounding box center [412, 266] width 56 height 29
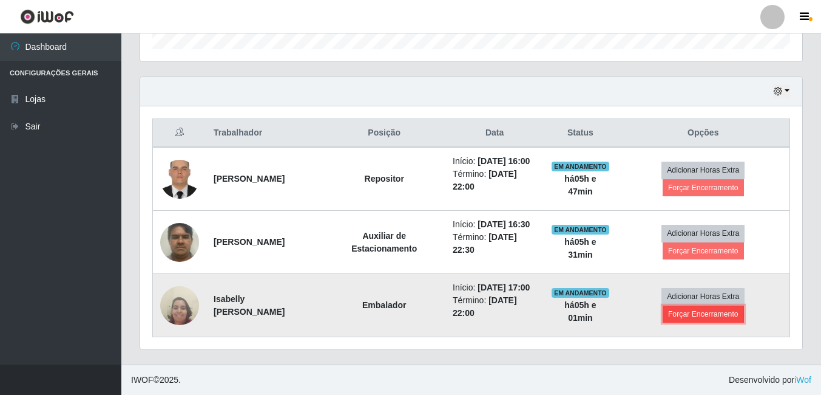
click at [683, 308] on button "Forçar Encerramento" at bounding box center [703, 313] width 81 height 17
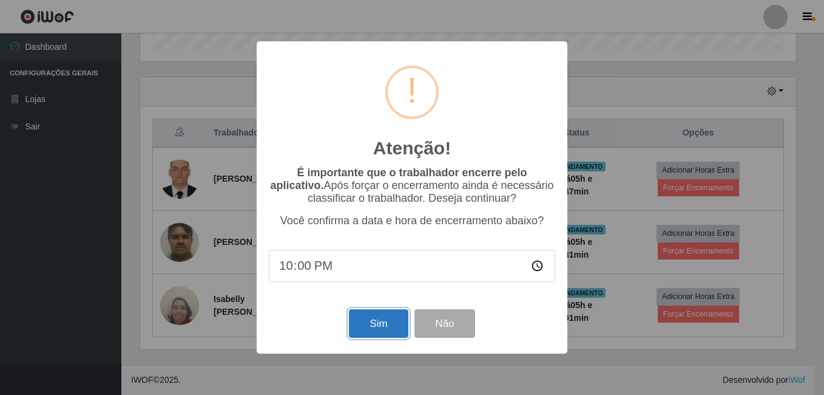
click at [387, 327] on button "Sim" at bounding box center [378, 323] width 59 height 29
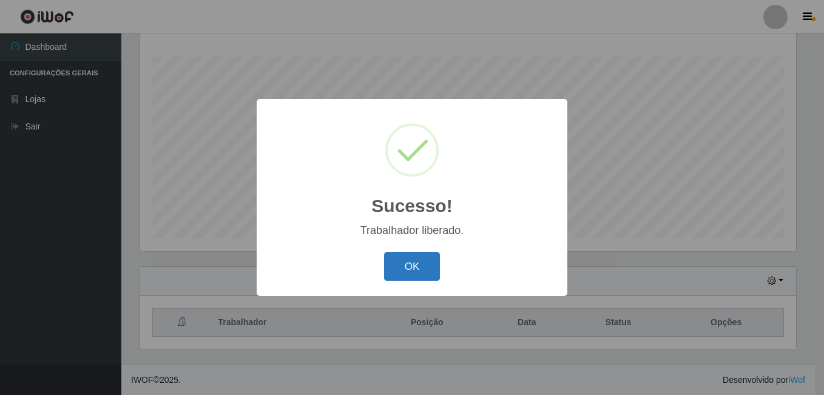
click at [417, 269] on button "OK" at bounding box center [412, 266] width 56 height 29
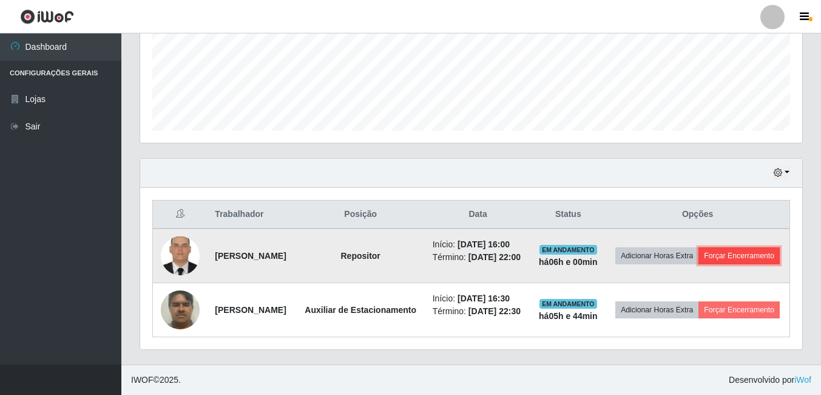
click at [718, 247] on button "Forçar Encerramento" at bounding box center [739, 255] width 81 height 17
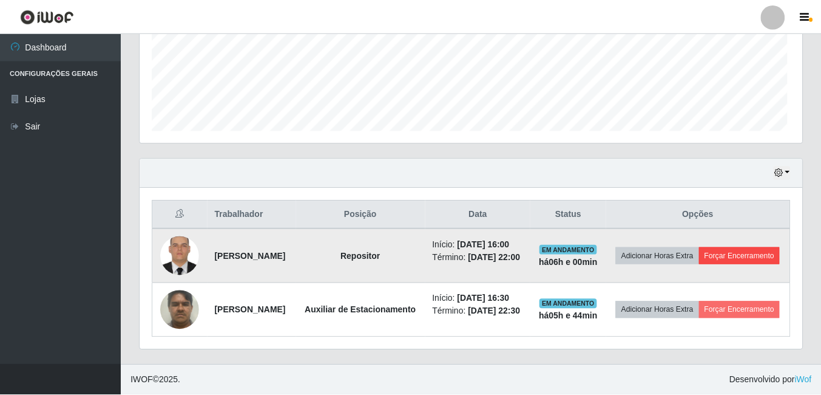
scroll to position [252, 656]
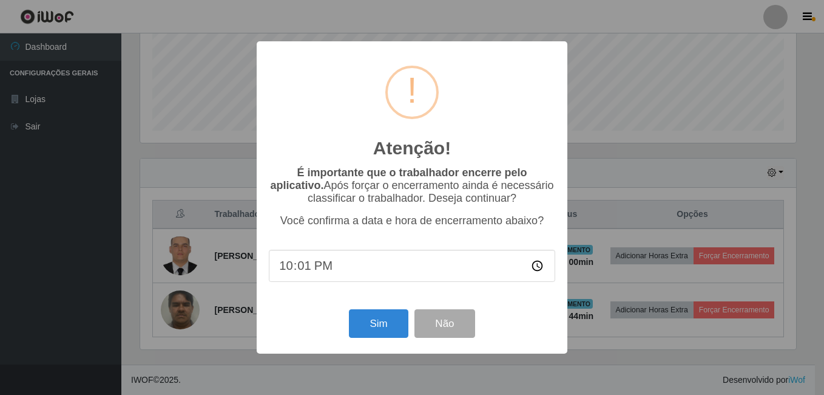
type input "22:14"
click at [481, 301] on div "Atenção! × É importante que o trabalhador encerre pelo aplicativo. Após forçar …" at bounding box center [412, 196] width 311 height 311
click at [389, 325] on button "Sim" at bounding box center [378, 323] width 59 height 29
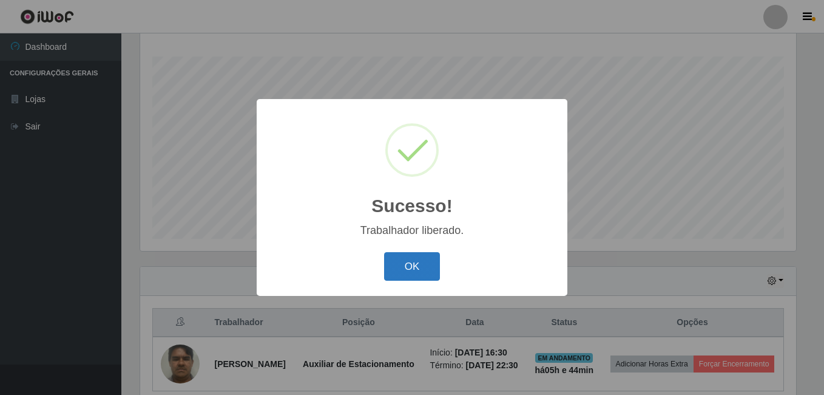
click at [412, 277] on button "OK" at bounding box center [412, 266] width 56 height 29
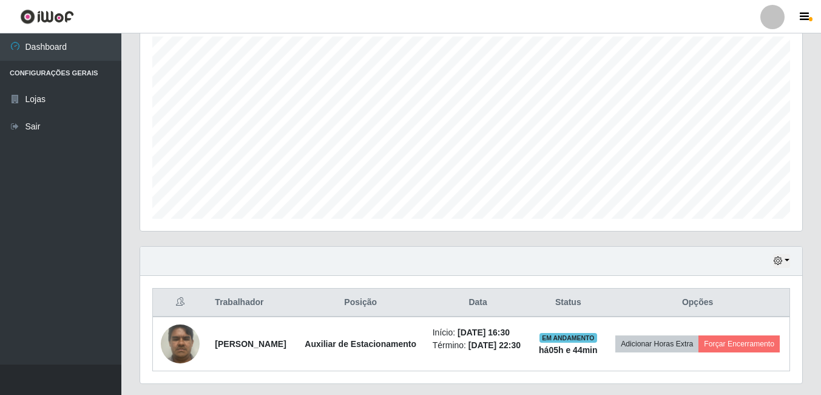
scroll to position [271, 0]
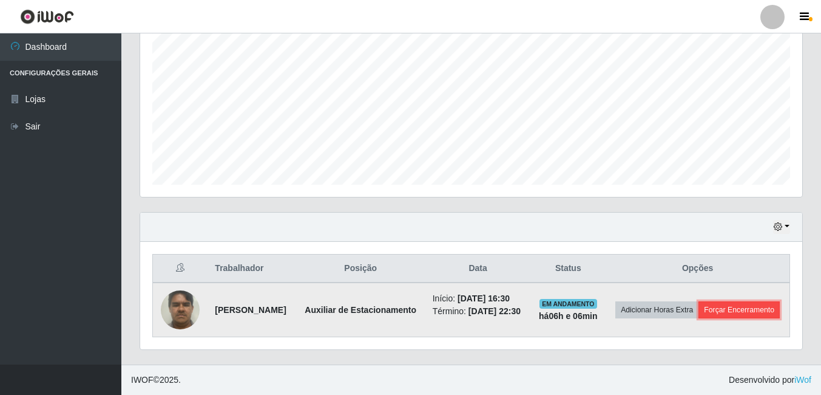
click at [719, 310] on button "Forçar Encerramento" at bounding box center [739, 309] width 81 height 17
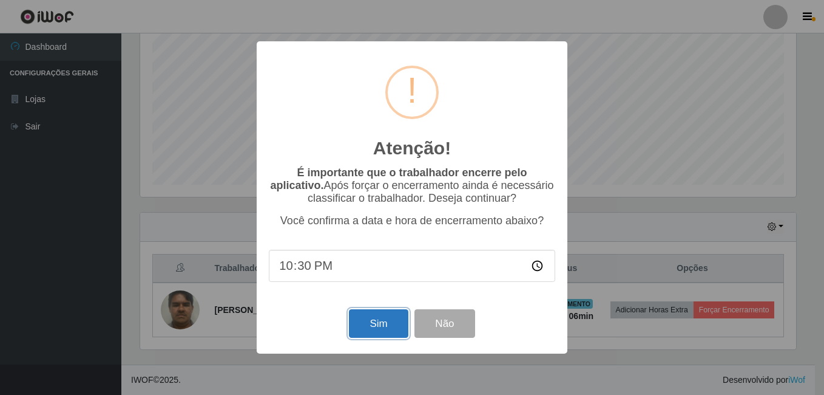
click at [385, 327] on button "Sim" at bounding box center [378, 323] width 59 height 29
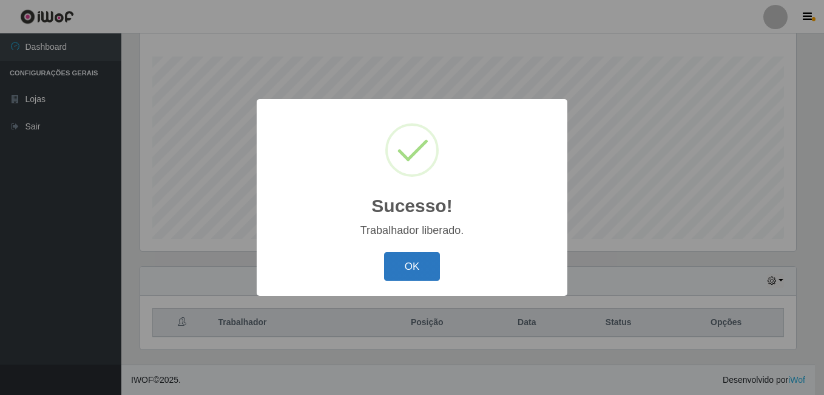
click at [389, 264] on button "OK" at bounding box center [412, 266] width 56 height 29
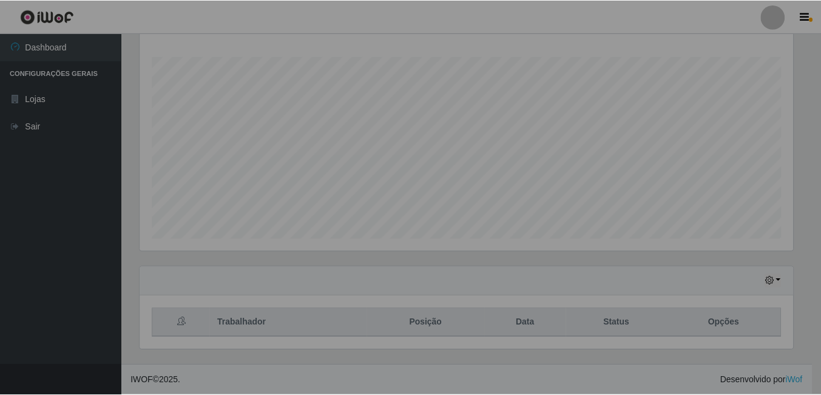
scroll to position [252, 662]
